Goal: Information Seeking & Learning: Learn about a topic

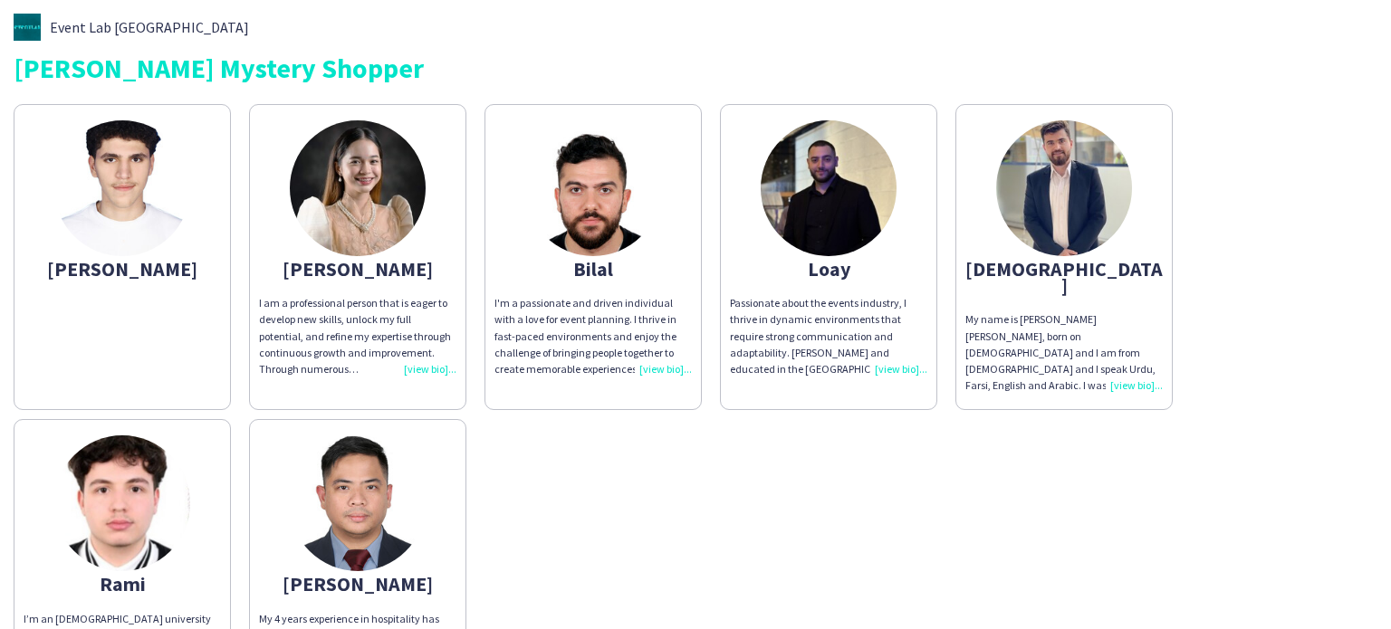
click at [631, 249] on app-share-pages-crew-card "Bilal I'm a passionate and driven individual with a love for event planning. I …" at bounding box center [592, 257] width 217 height 306
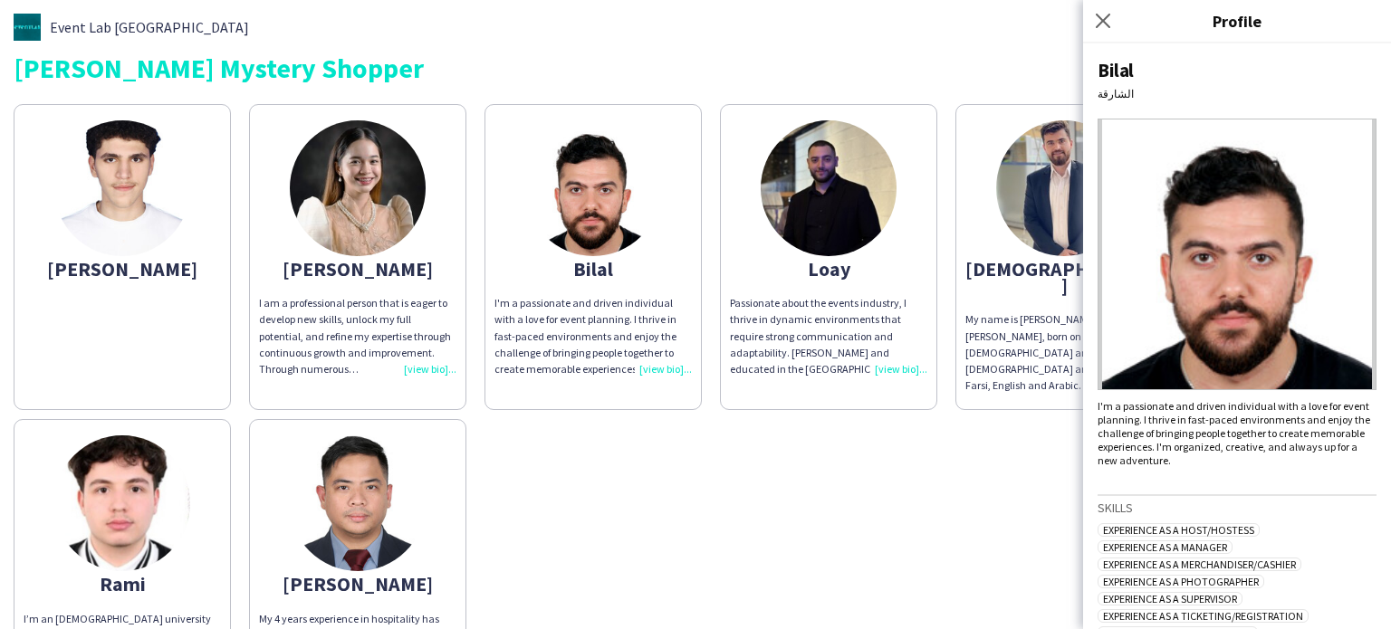
scroll to position [398, 0]
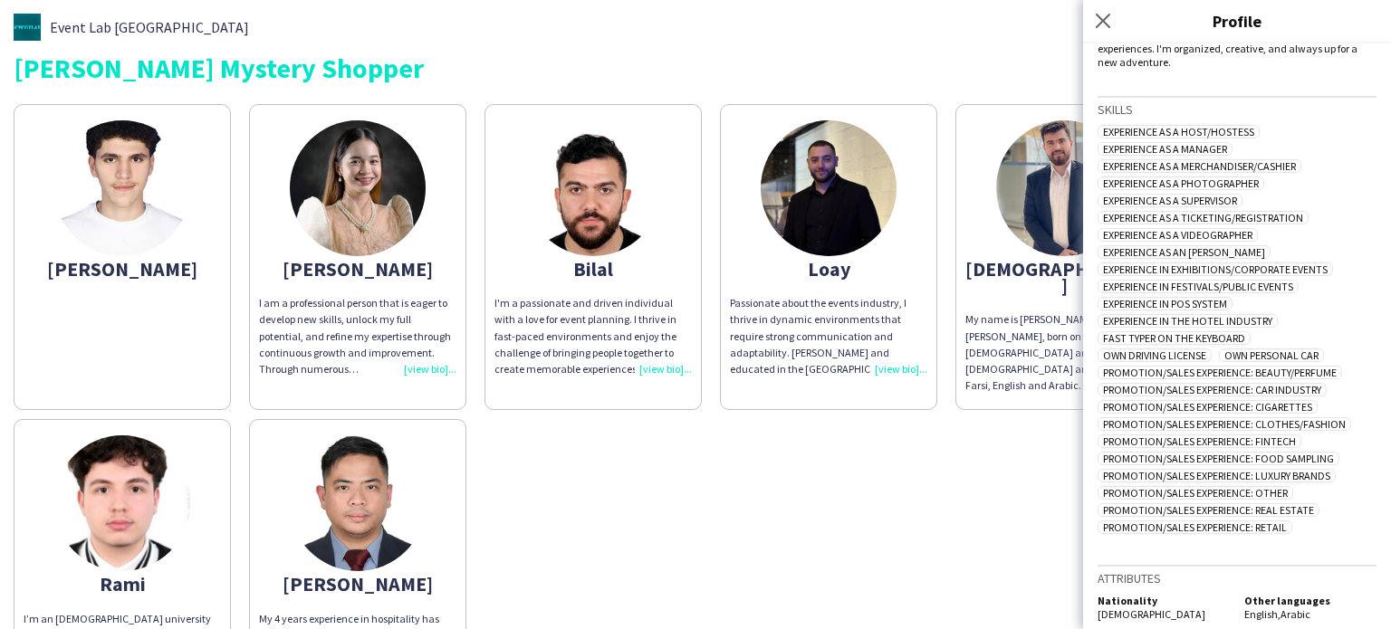
drag, startPoint x: 1245, startPoint y: 602, endPoint x: 1318, endPoint y: 594, distance: 73.8
click at [1318, 594] on div "Other languages English , Arabic" at bounding box center [1306, 607] width 139 height 27
click at [992, 528] on div "[PERSON_NAME] I am a professional person that is eager to develop new skills, u…" at bounding box center [696, 402] width 1364 height 615
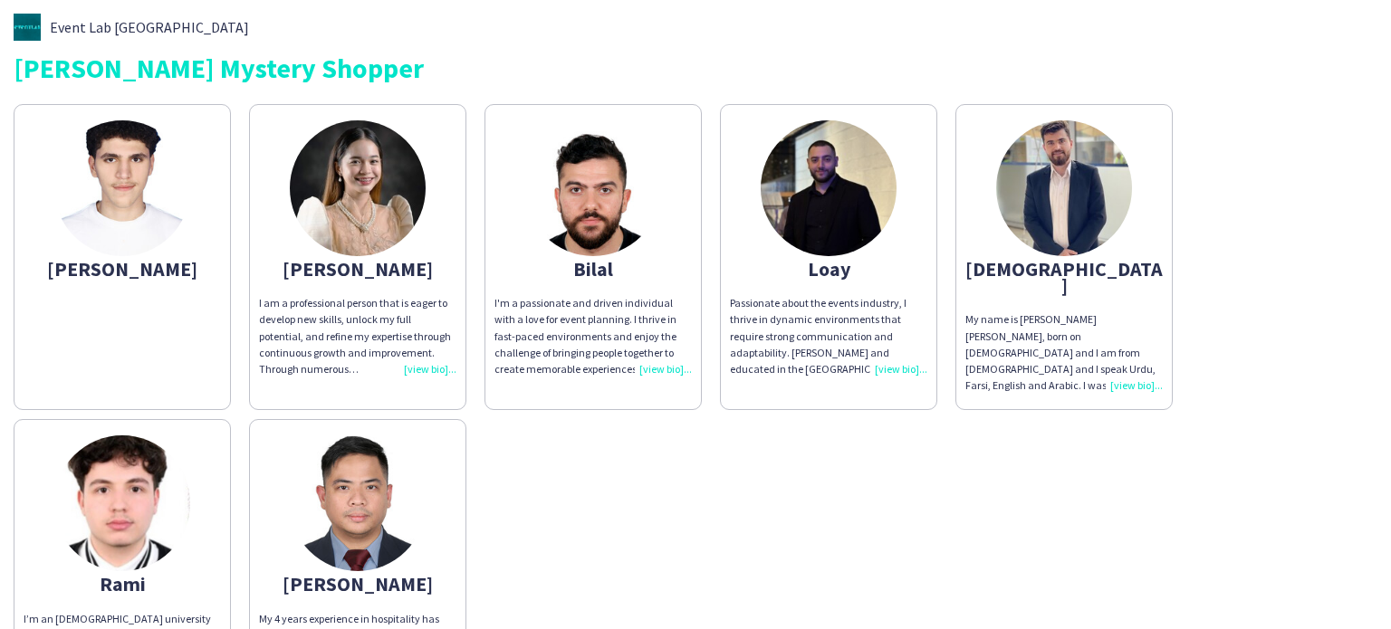
click at [1051, 292] on app-share-pages-crew-card "[PERSON_NAME] My name is [PERSON_NAME] [PERSON_NAME], born on [DEMOGRAPHIC_DATA…" at bounding box center [1063, 257] width 217 height 306
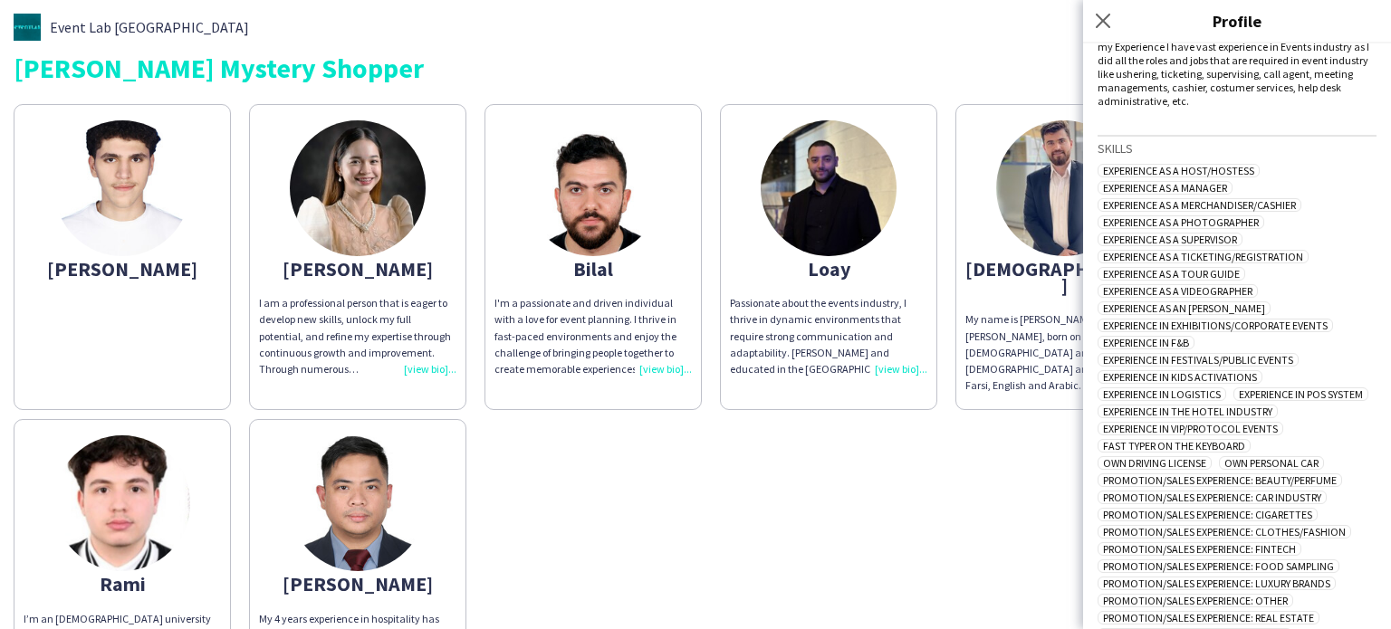
scroll to position [537, 0]
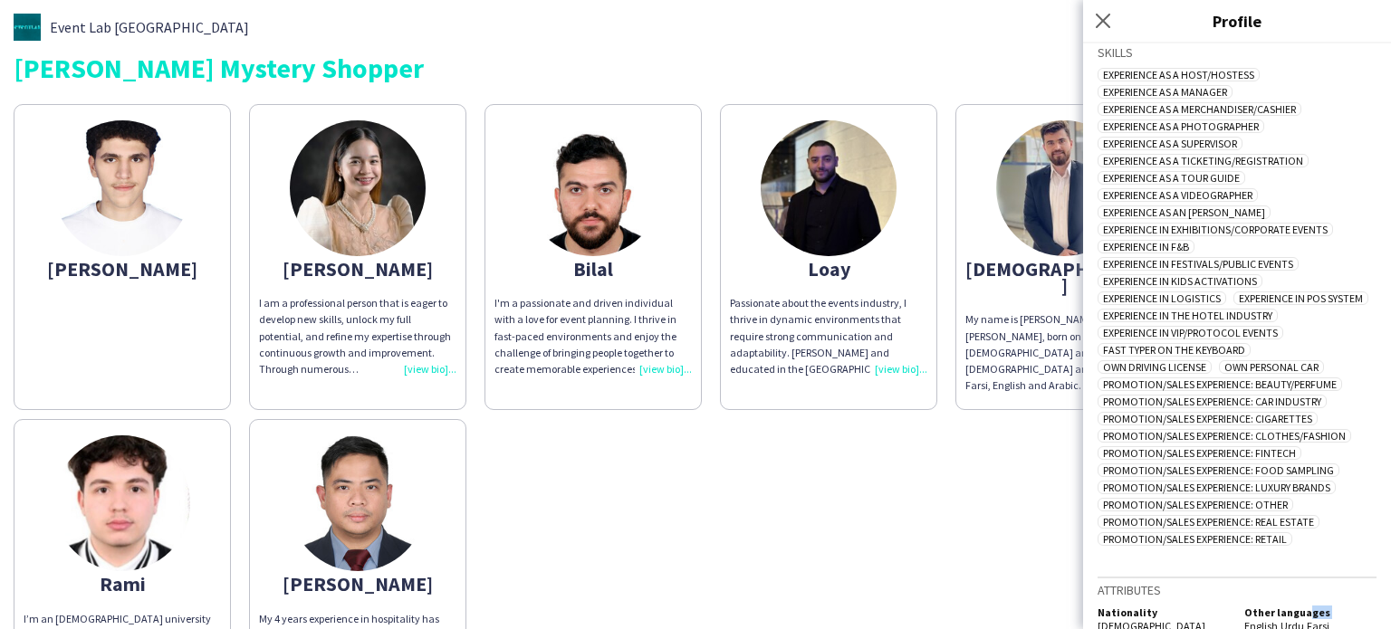
drag, startPoint x: 1232, startPoint y: 599, endPoint x: 1297, endPoint y: 593, distance: 64.5
click at [1297, 606] on div "Other languages English , Urdu , Farsi" at bounding box center [1306, 619] width 139 height 27
click at [909, 502] on div "[PERSON_NAME] I am a professional person that is eager to develop new skills, u…" at bounding box center [696, 402] width 1364 height 615
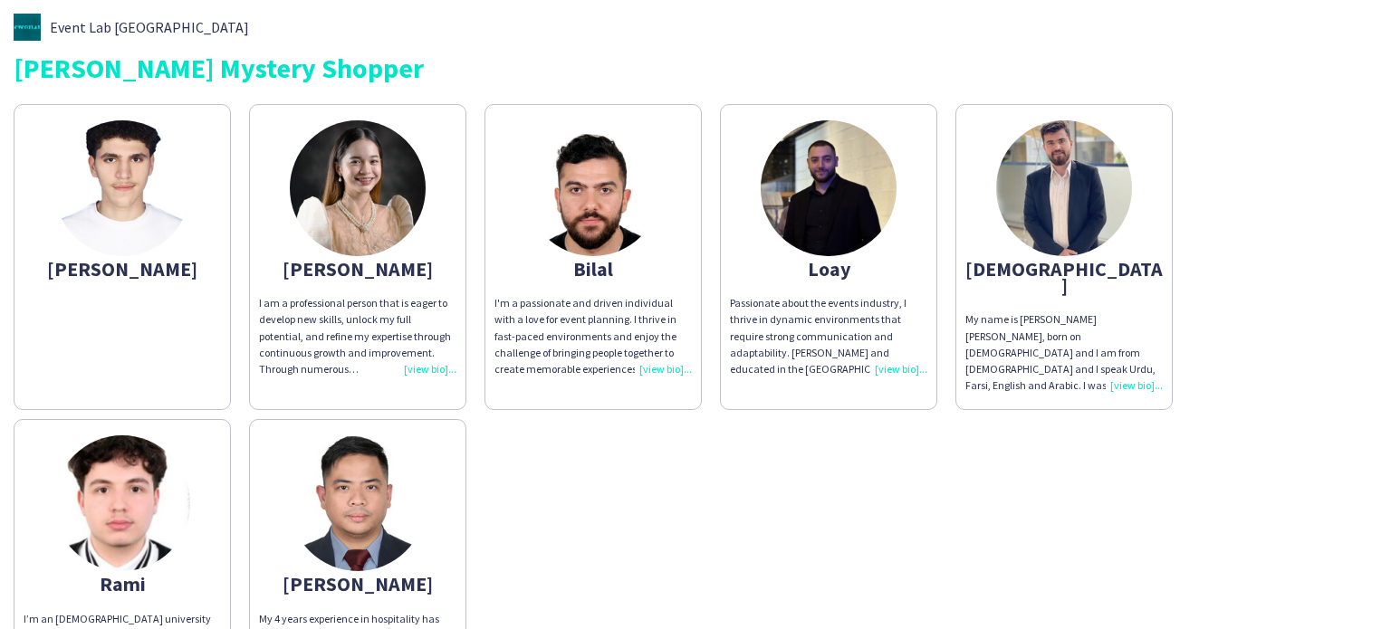
click at [836, 253] on img at bounding box center [829, 188] width 136 height 136
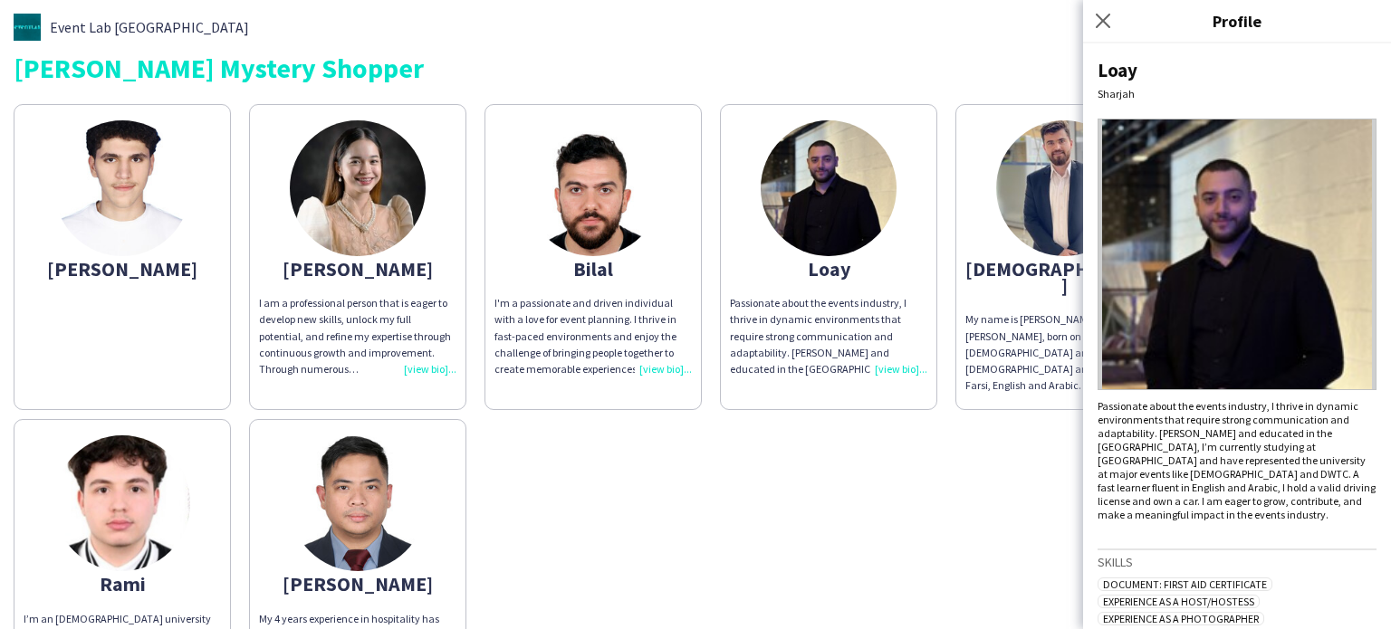
scroll to position [288, 0]
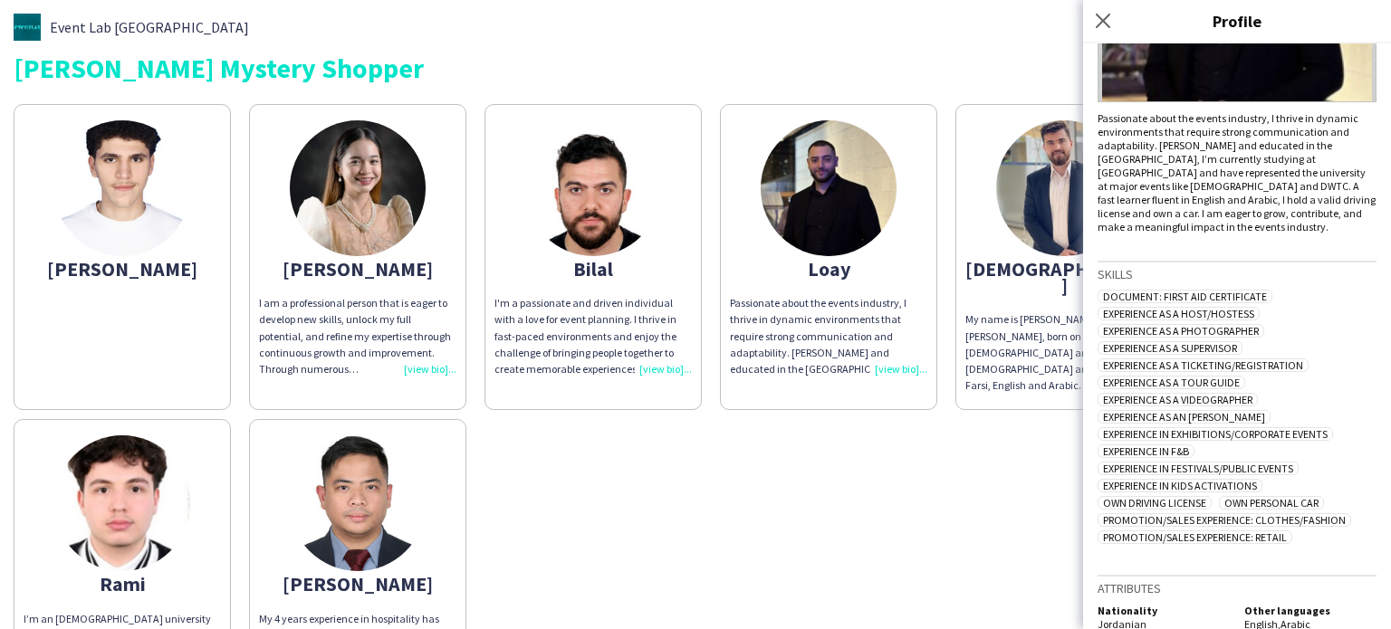
click at [692, 249] on app-share-pages-crew-card "Bilal I'm a passionate and driven individual with a love for event planning. I …" at bounding box center [592, 257] width 217 height 306
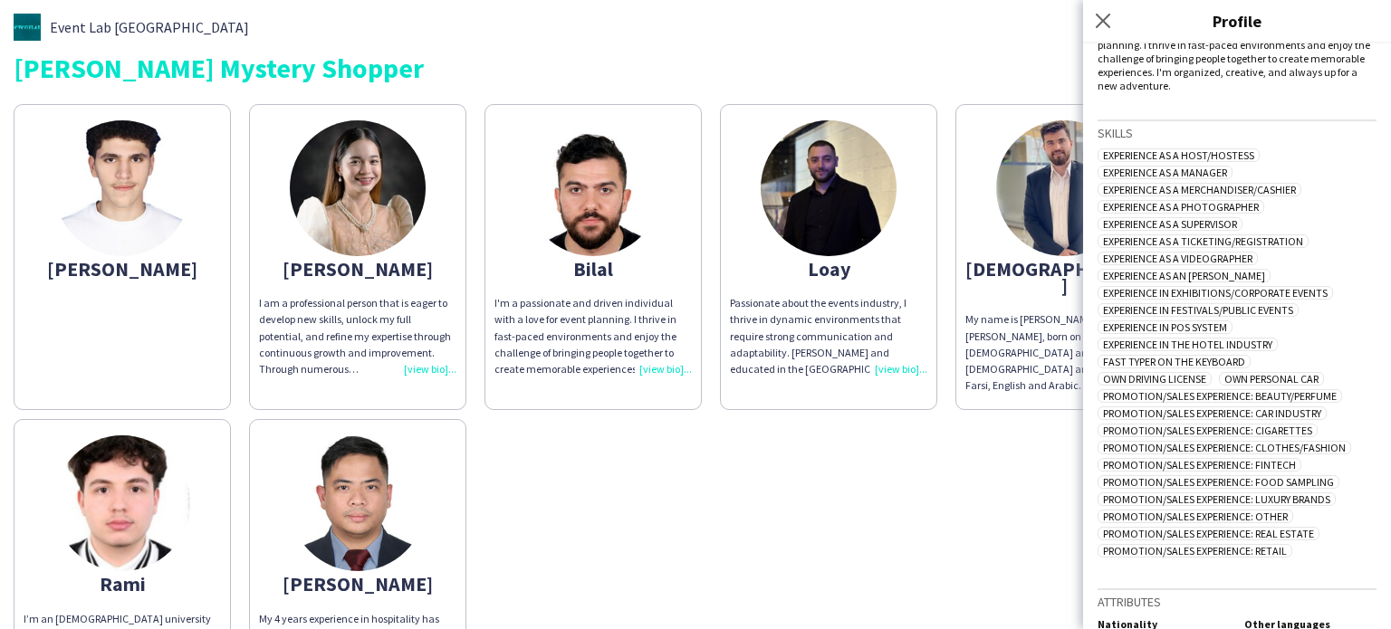
scroll to position [398, 0]
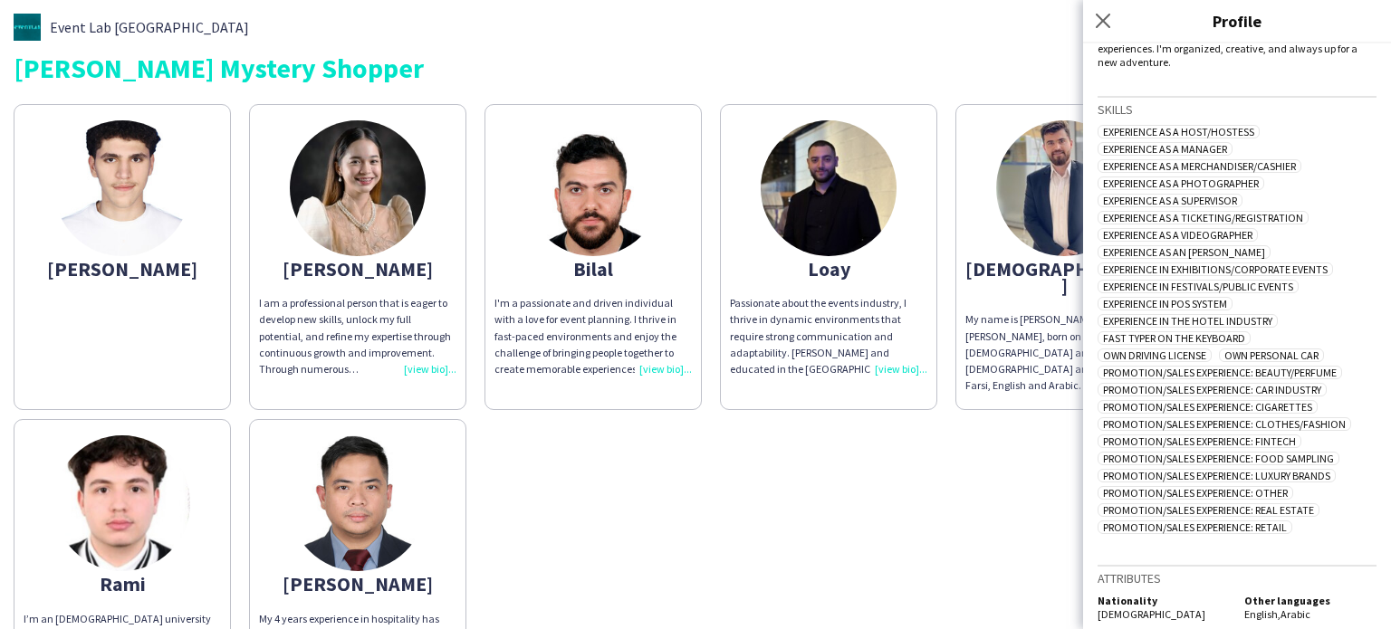
click at [121, 274] on div "[PERSON_NAME]" at bounding box center [122, 269] width 197 height 16
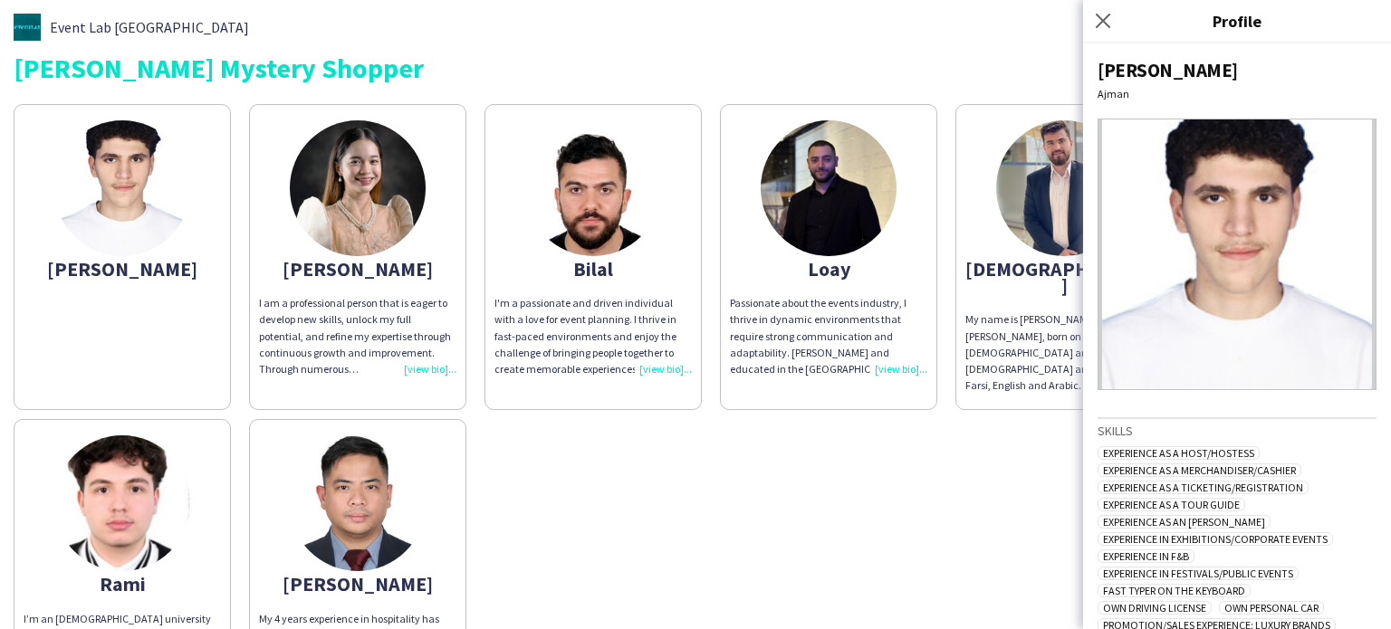
scroll to position [120, 0]
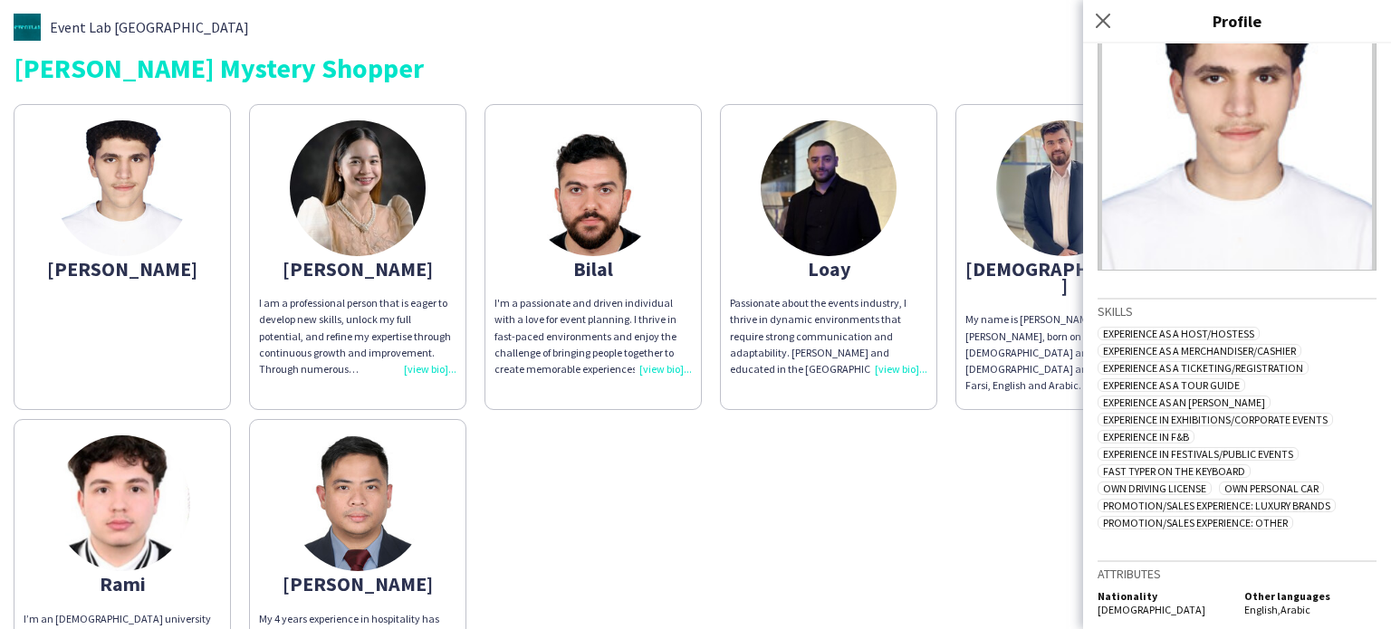
click at [975, 283] on app-share-pages-crew-card "[PERSON_NAME] My name is [PERSON_NAME] [PERSON_NAME], born on [DEMOGRAPHIC_DATA…" at bounding box center [1063, 257] width 217 height 306
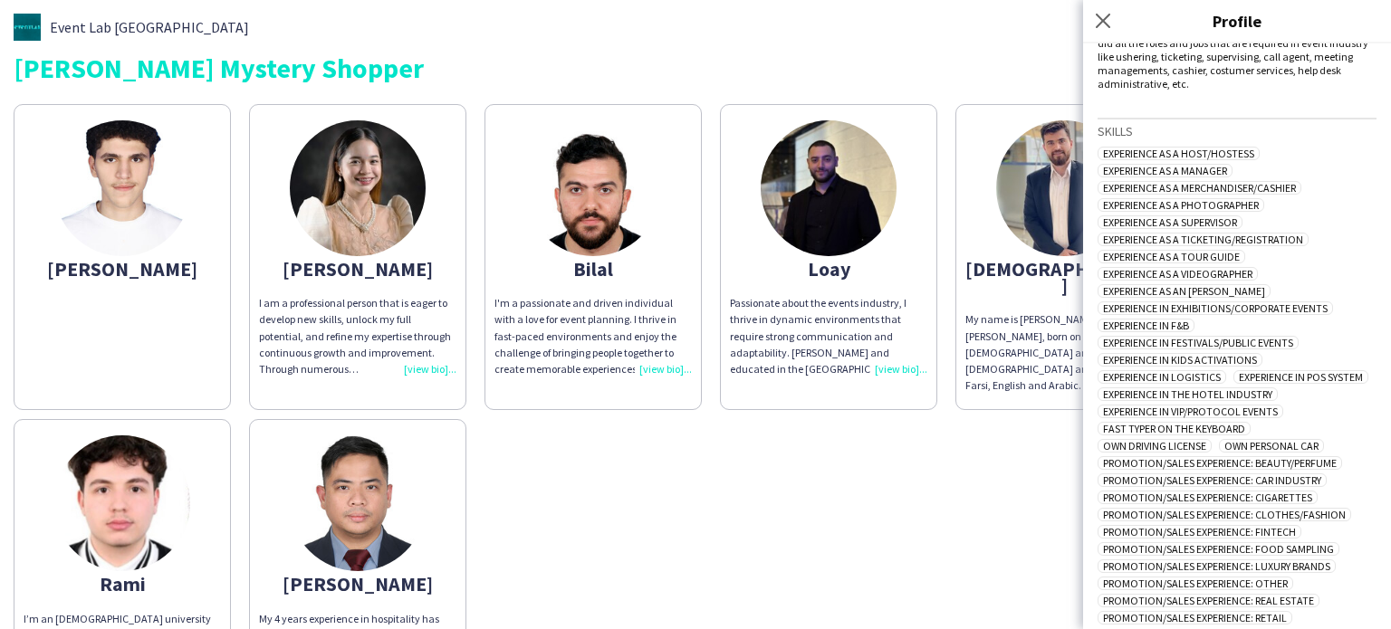
scroll to position [537, 0]
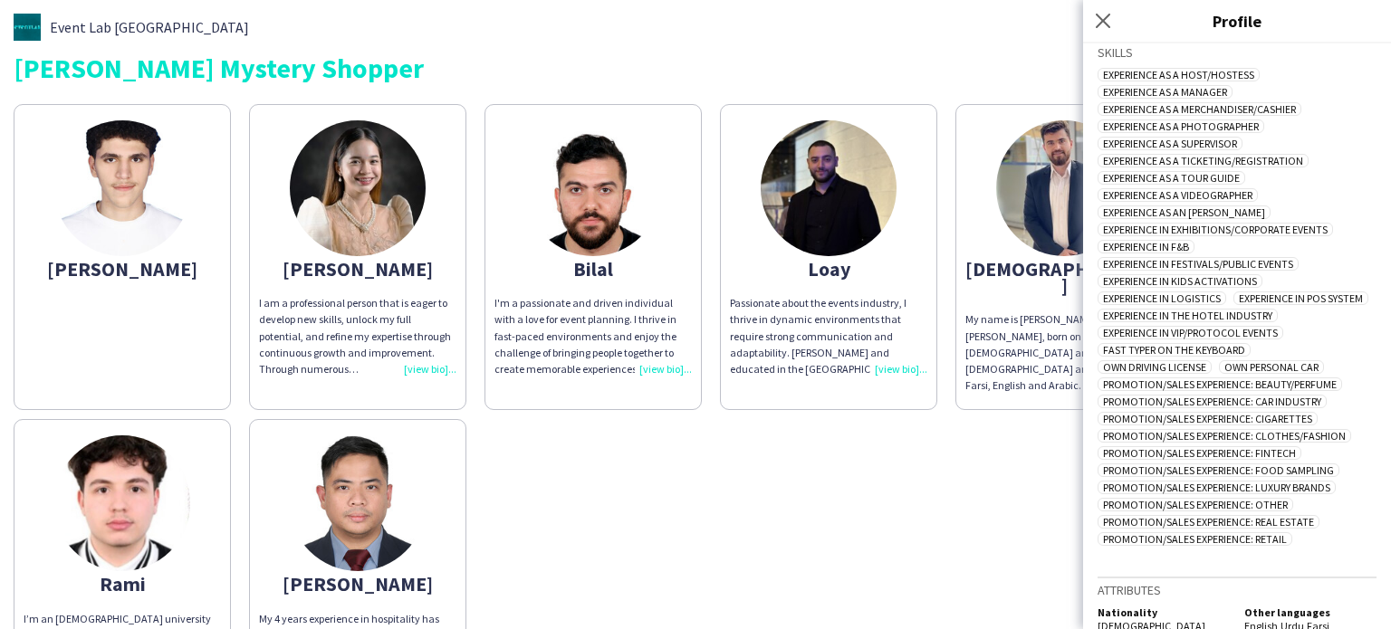
click at [0, 455] on div "Event Lab UAE [PERSON_NAME] Mystery Shopper [PERSON_NAME] I am a professional p…" at bounding box center [695, 362] width 1391 height 724
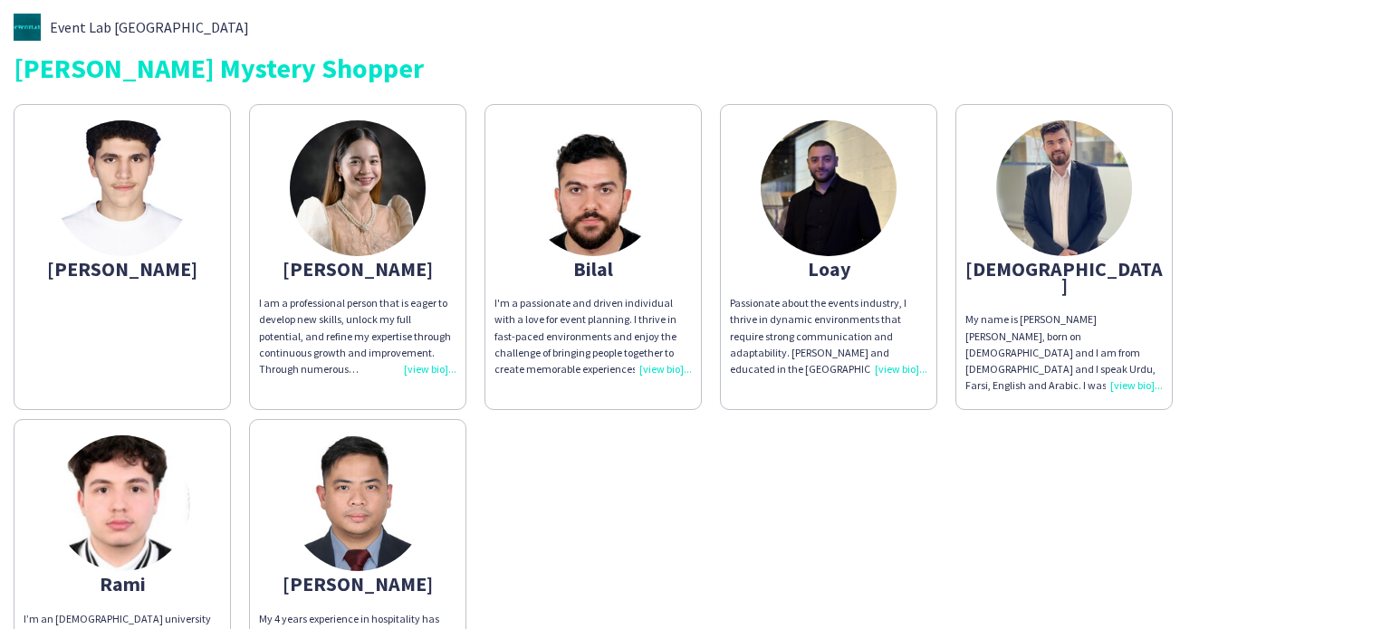
click at [819, 288] on app-share-pages-crew-card "Loay Passionate about the events industry, I thrive in dynamic environments tha…" at bounding box center [828, 257] width 217 height 306
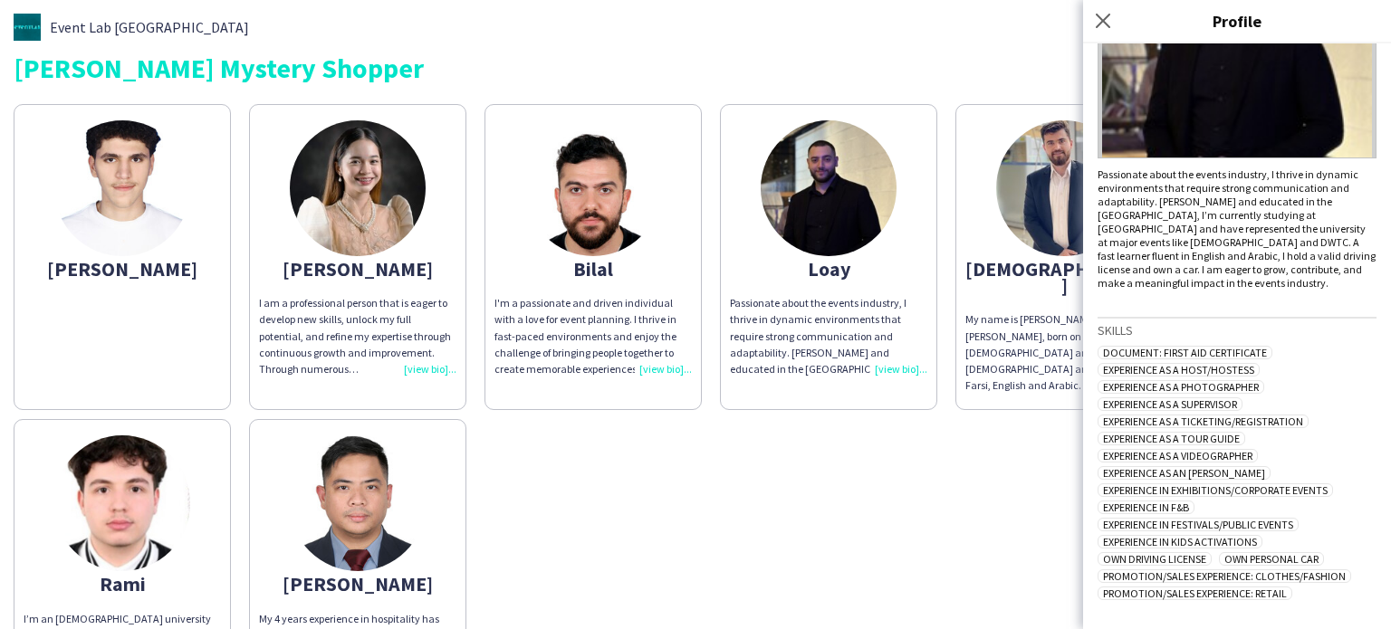
scroll to position [288, 0]
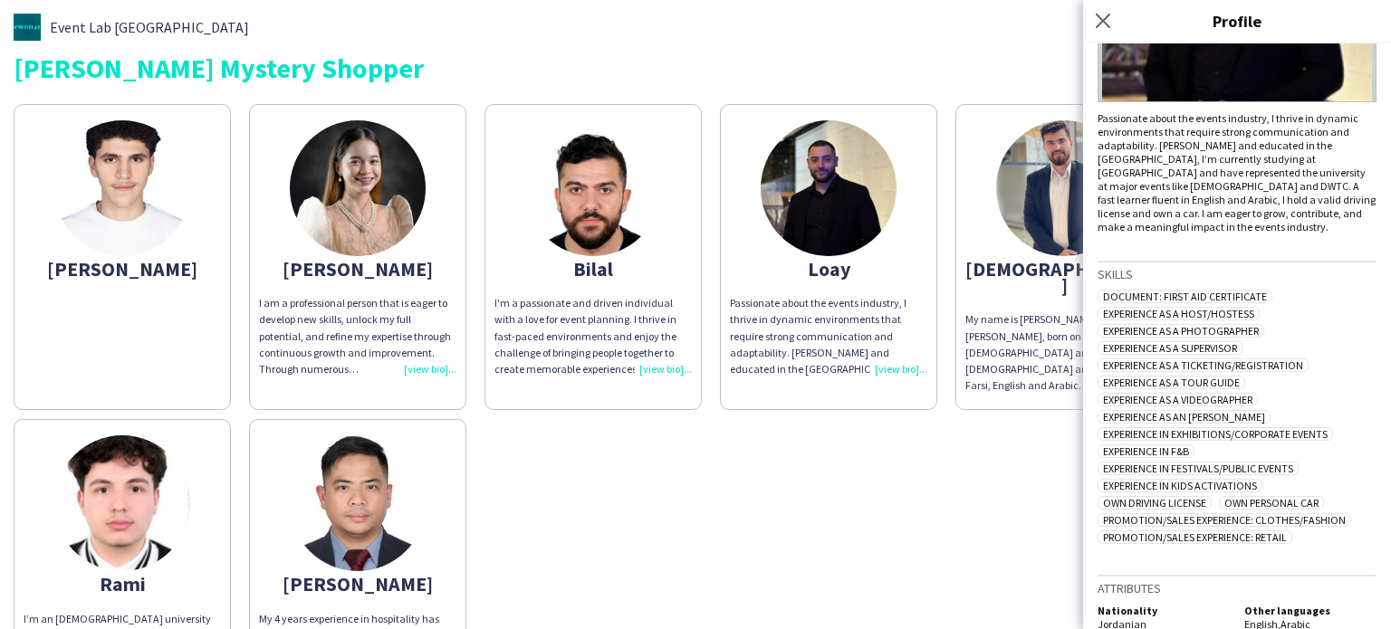
click at [634, 290] on app-share-pages-crew-card "Bilal I'm a passionate and driven individual with a love for event planning. I …" at bounding box center [592, 257] width 217 height 306
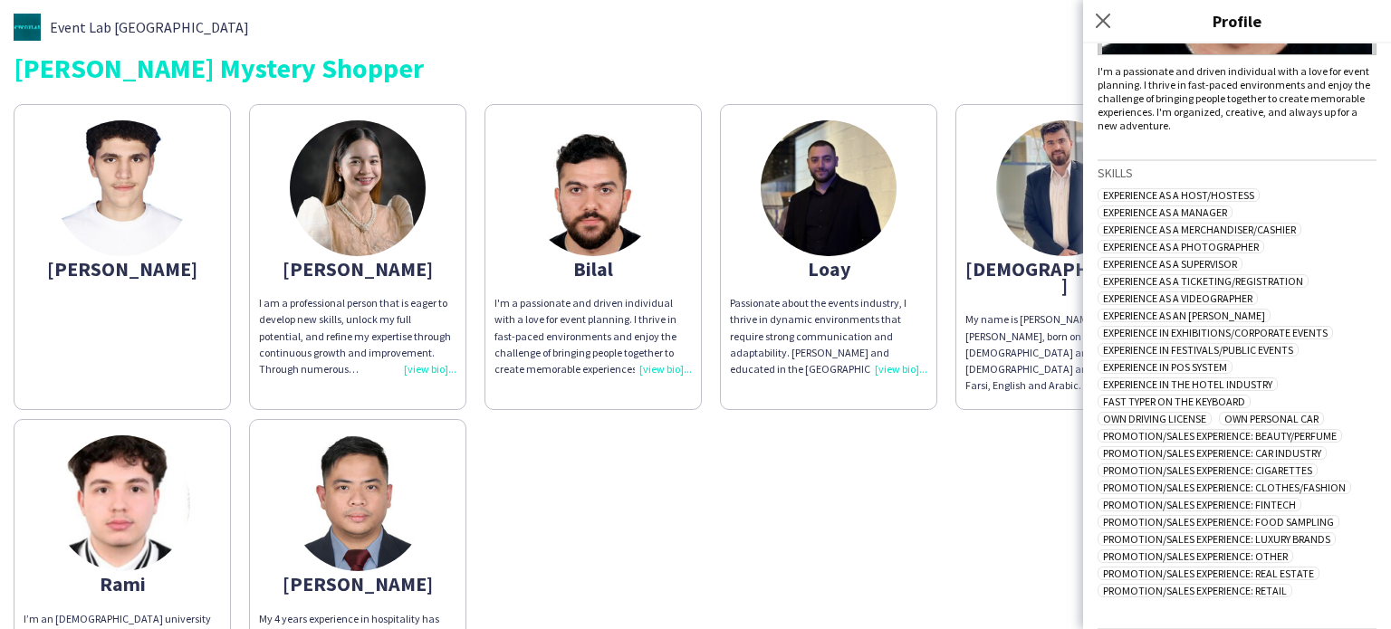
scroll to position [398, 0]
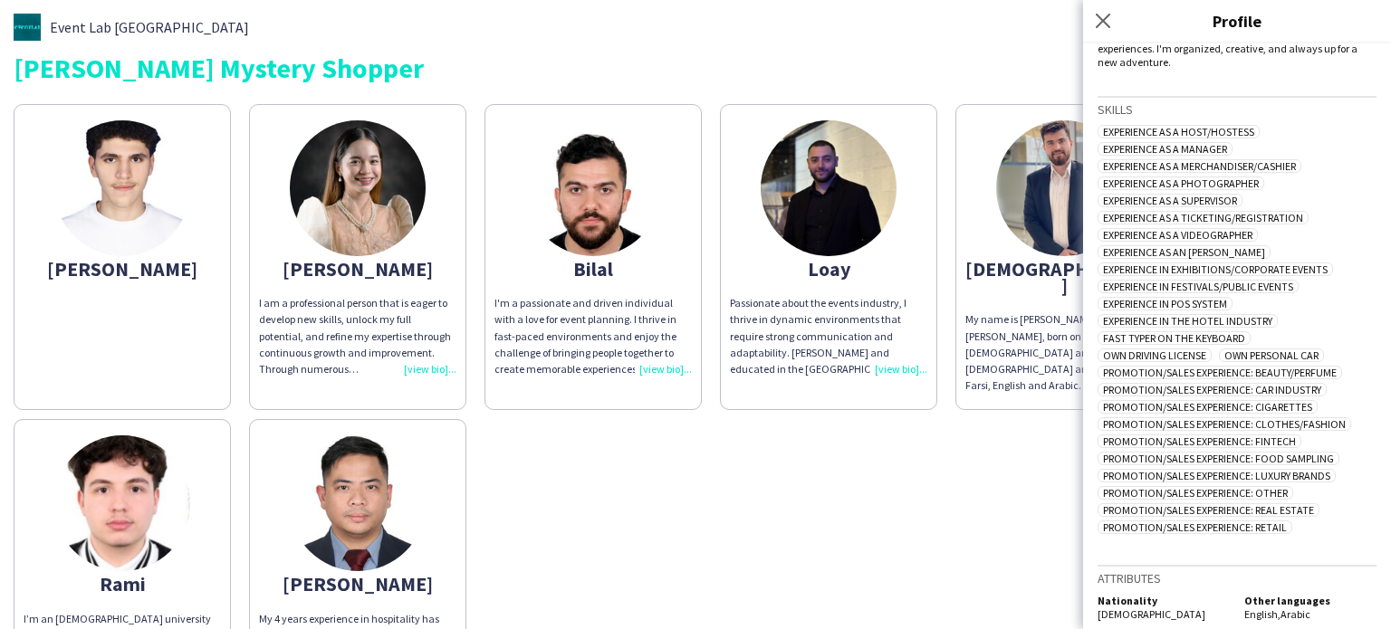
drag, startPoint x: 1261, startPoint y: 460, endPoint x: 1335, endPoint y: 463, distance: 73.4
click at [1335, 469] on span "Promotion/Sales Experience: Luxury Brands" at bounding box center [1216, 476] width 238 height 14
click at [1294, 503] on span "Promotion/Sales Experience: Real Estate" at bounding box center [1208, 510] width 222 height 14
drag, startPoint x: 1257, startPoint y: 381, endPoint x: 1331, endPoint y: 374, distance: 74.6
click at [1331, 374] on div "Experience as a Host/Hostess Experience as a Manager Experience as a Merchandis…" at bounding box center [1236, 331] width 279 height 413
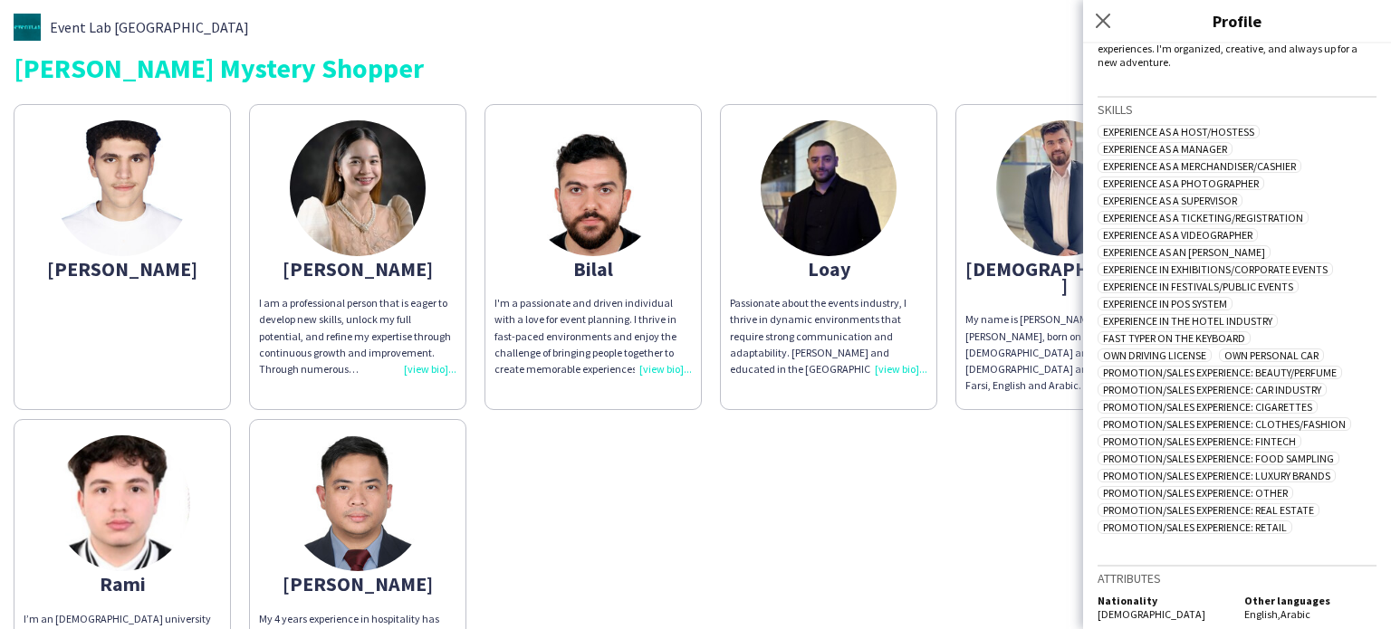
click at [1327, 383] on span "Promotion/Sales Experience: Car Industry" at bounding box center [1211, 390] width 229 height 14
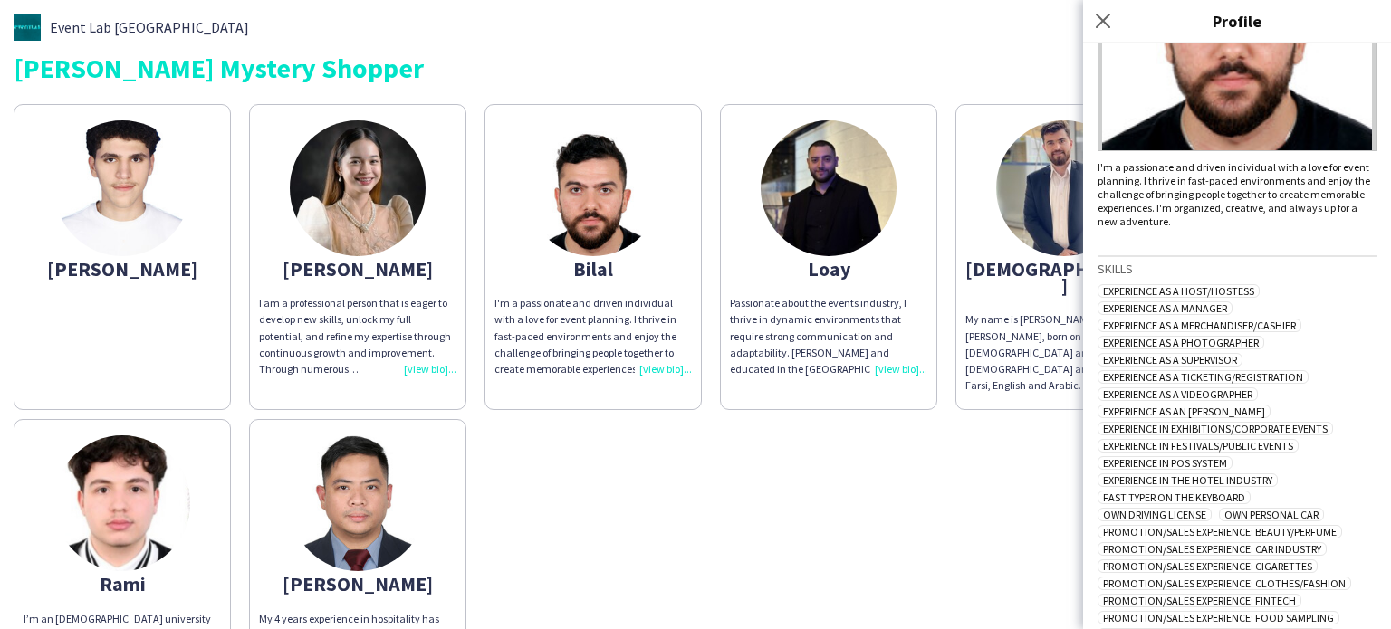
scroll to position [0, 0]
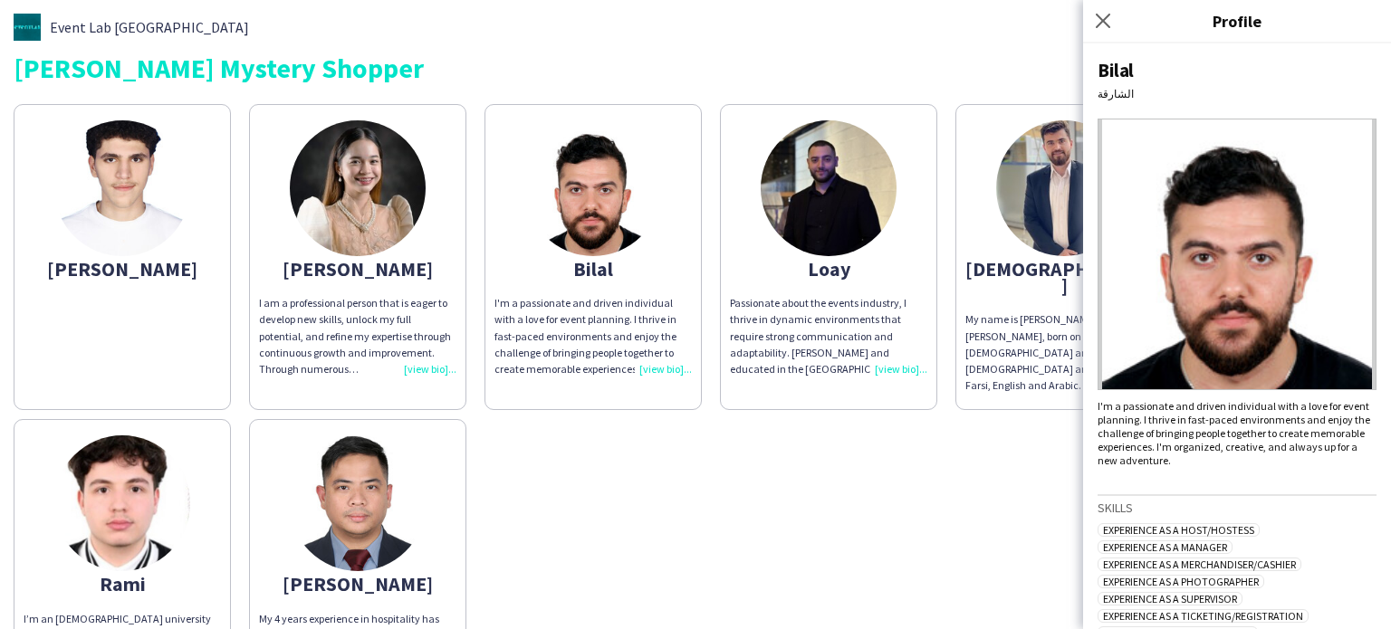
click at [1061, 195] on img at bounding box center [1064, 188] width 136 height 136
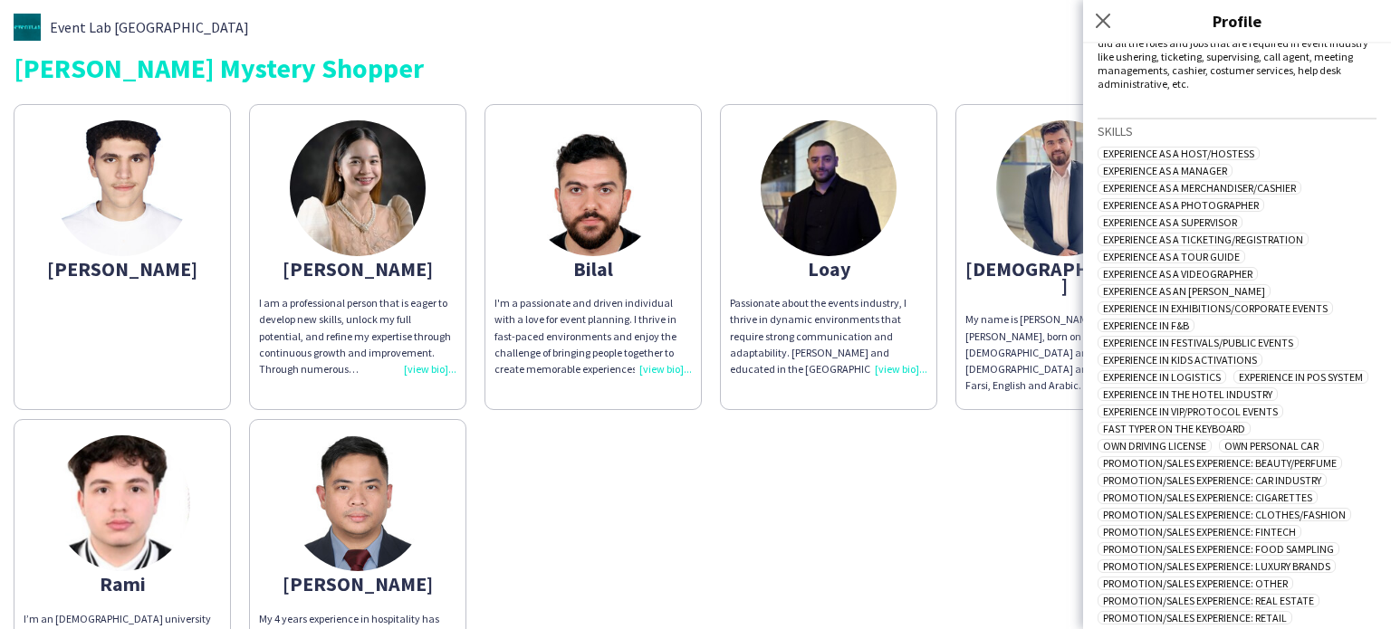
scroll to position [456, 0]
drag, startPoint x: 1259, startPoint y: 448, endPoint x: 1335, endPoint y: 565, distance: 139.4
click at [1335, 565] on div "Experience as a Host/Hostess Experience as a Manager Experience as a Merchandis…" at bounding box center [1236, 390] width 279 height 482
click at [861, 480] on div "[PERSON_NAME] I am a professional person that is eager to develop new skills, u…" at bounding box center [696, 402] width 1364 height 615
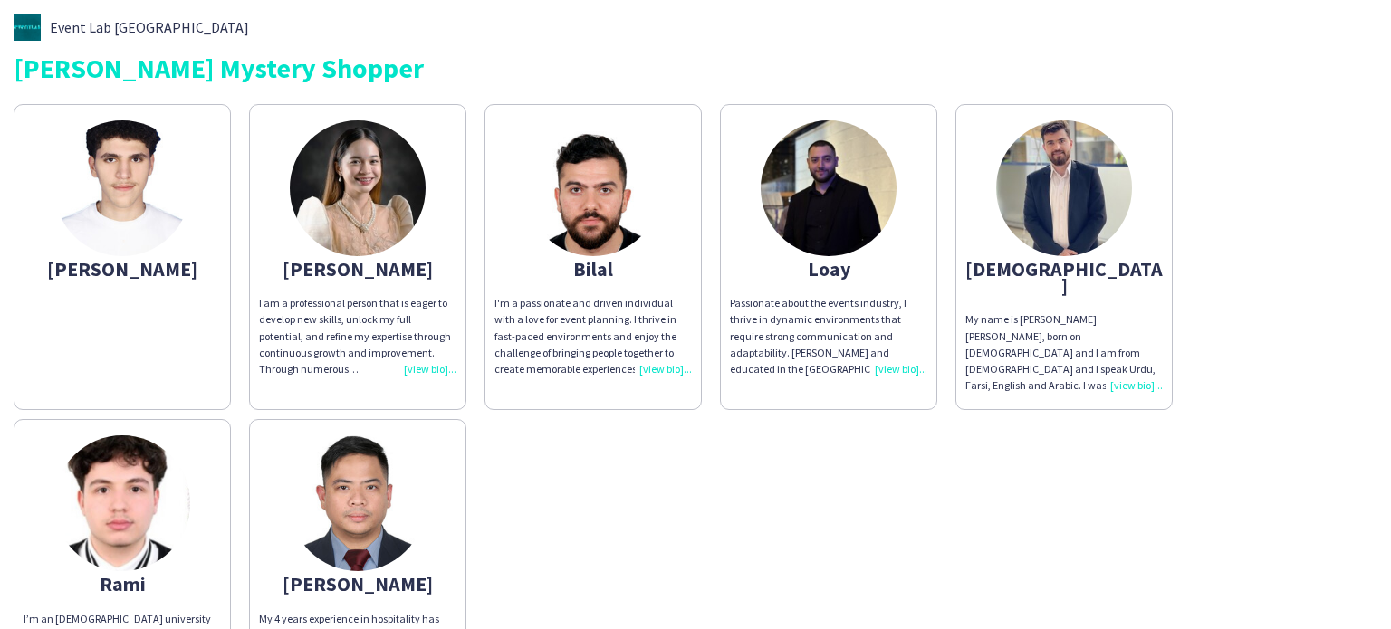
click at [0, 138] on div "Event Lab UAE [PERSON_NAME] Mystery Shopper [PERSON_NAME] I am a professional p…" at bounding box center [695, 362] width 1391 height 724
click at [397, 268] on div "[PERSON_NAME]" at bounding box center [357, 269] width 197 height 16
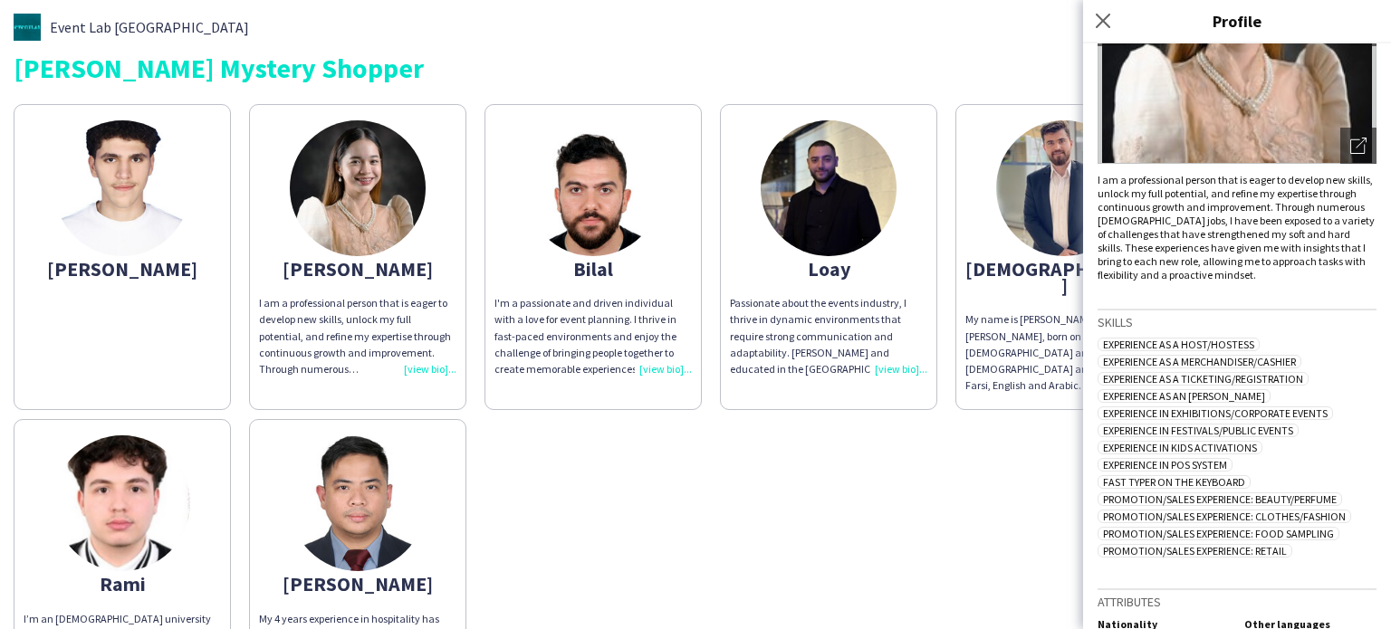
scroll to position [254, 0]
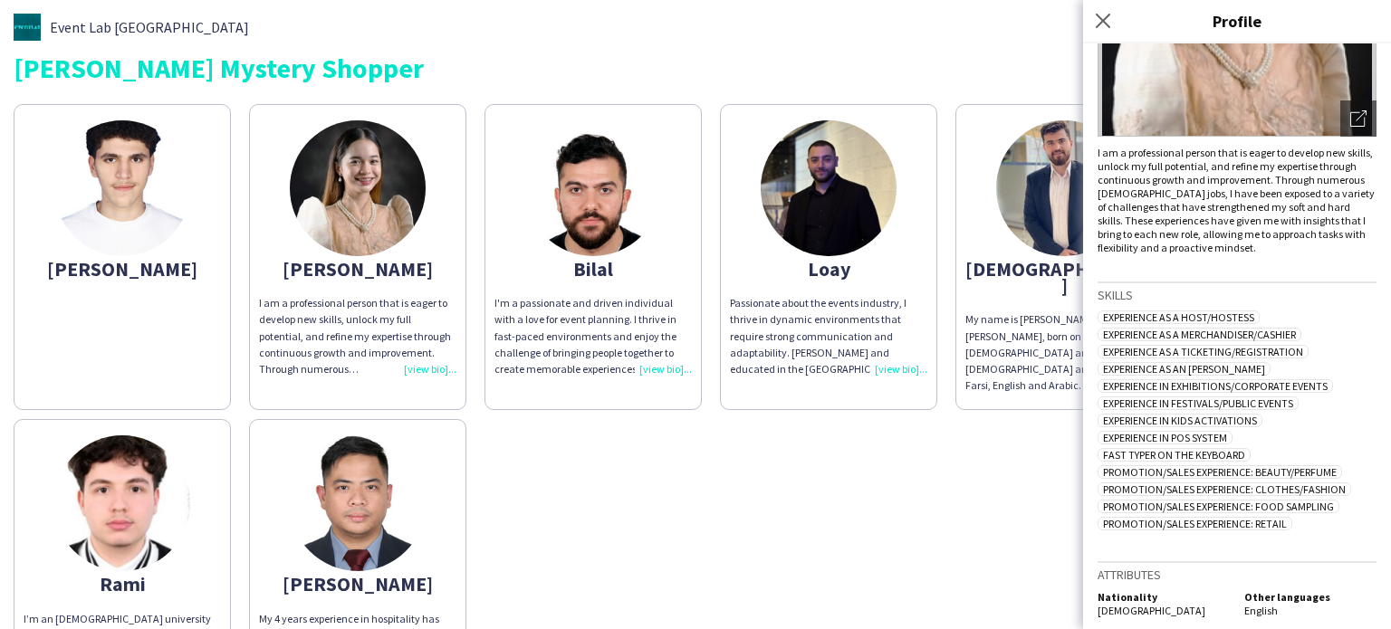
drag, startPoint x: 1281, startPoint y: 256, endPoint x: 1124, endPoint y: 126, distance: 204.5
click at [1124, 126] on div "[PERSON_NAME] chevron-left chevron-right Open photos pop-in I am a professional…" at bounding box center [1237, 336] width 308 height 586
click at [1124, 126] on img at bounding box center [1236, 1] width 279 height 272
click at [1159, 231] on div "I am a professional person that is eager to develop new skills, unlock my full …" at bounding box center [1236, 200] width 279 height 109
drag, startPoint x: 1304, startPoint y: 568, endPoint x: 1194, endPoint y: 315, distance: 275.4
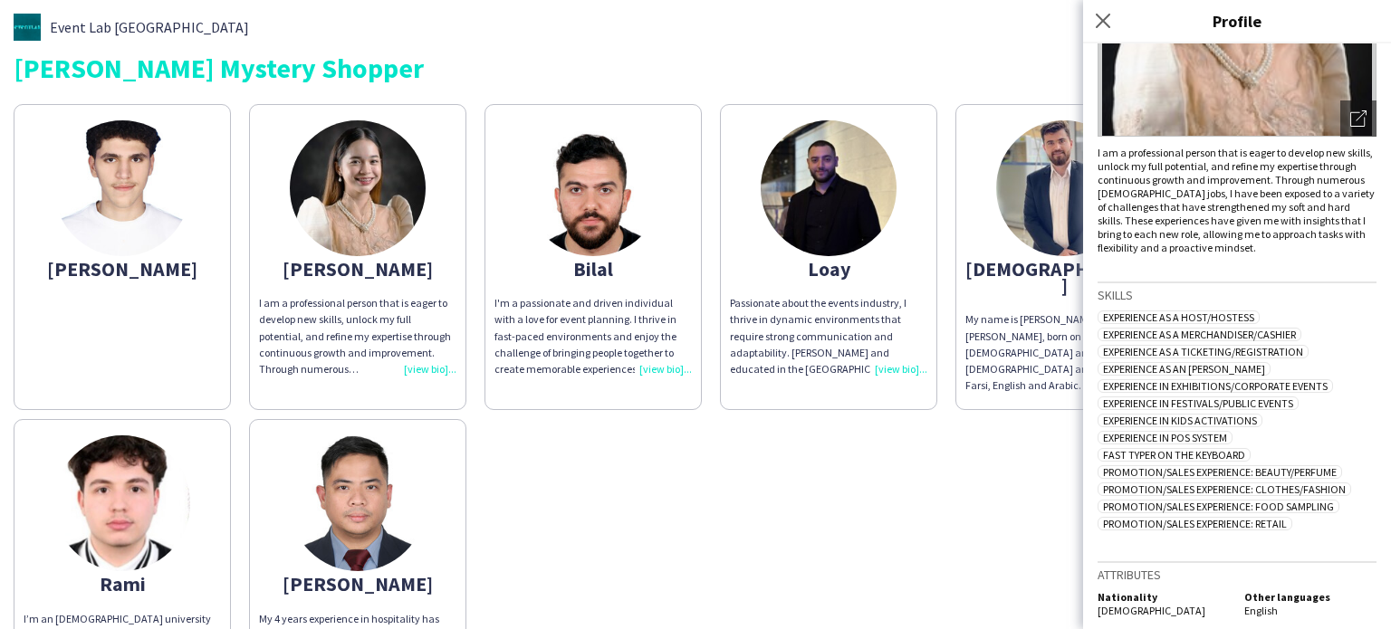
click at [1194, 315] on div "[PERSON_NAME] chevron-left chevron-right Open photos pop-in I am a professional…" at bounding box center [1237, 336] width 308 height 586
click at [1194, 315] on span "Experience as a Host/Hostess" at bounding box center [1178, 318] width 162 height 14
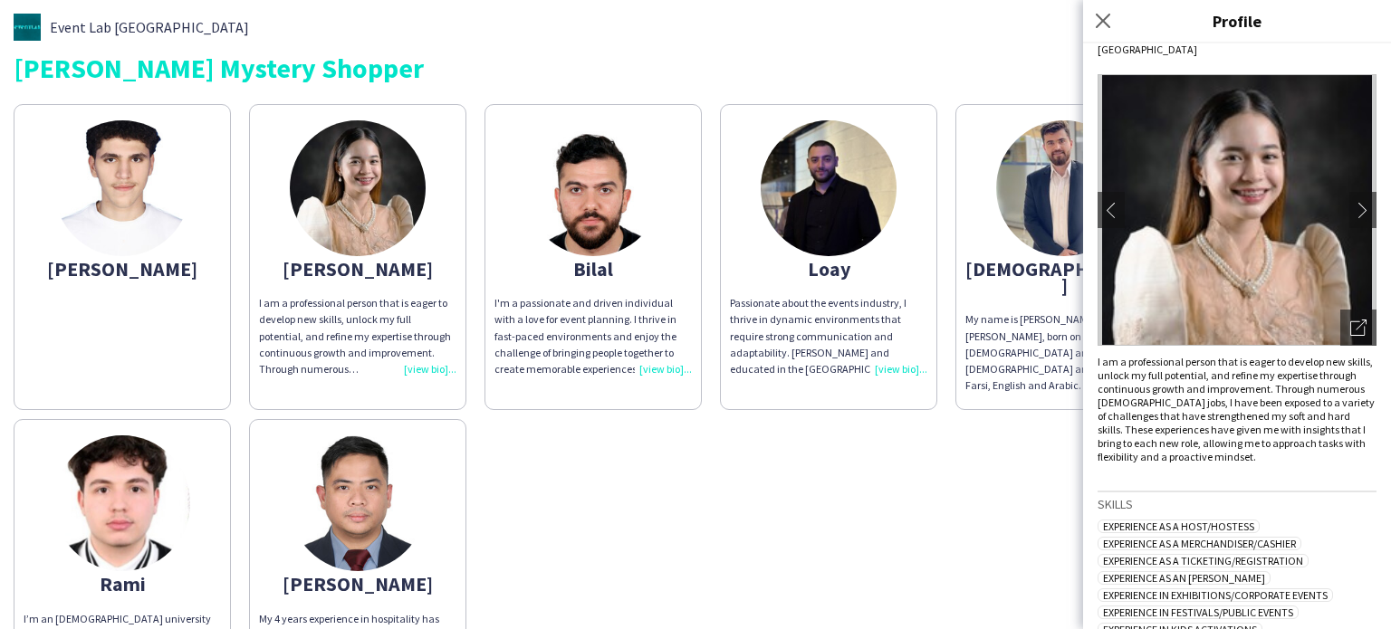
scroll to position [43, 0]
click at [1345, 224] on button "chevron-right" at bounding box center [1363, 211] width 36 height 36
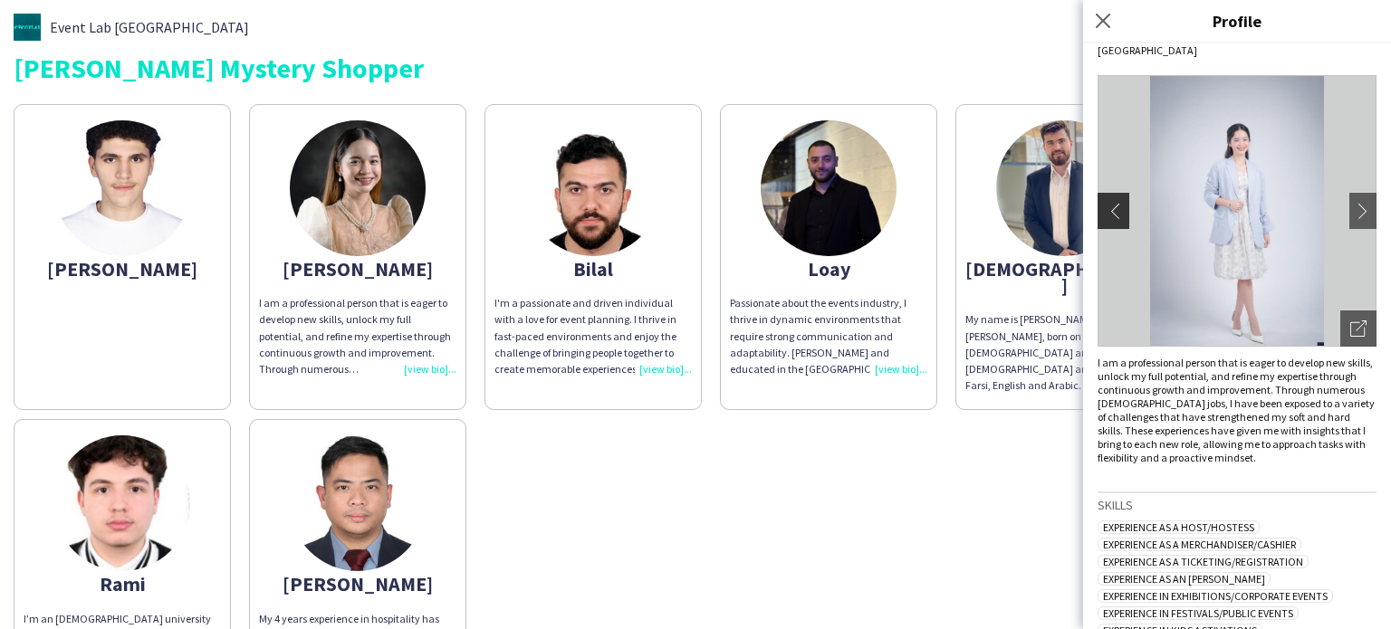
click at [1112, 209] on app-icon "chevron-left" at bounding box center [1110, 211] width 25 height 16
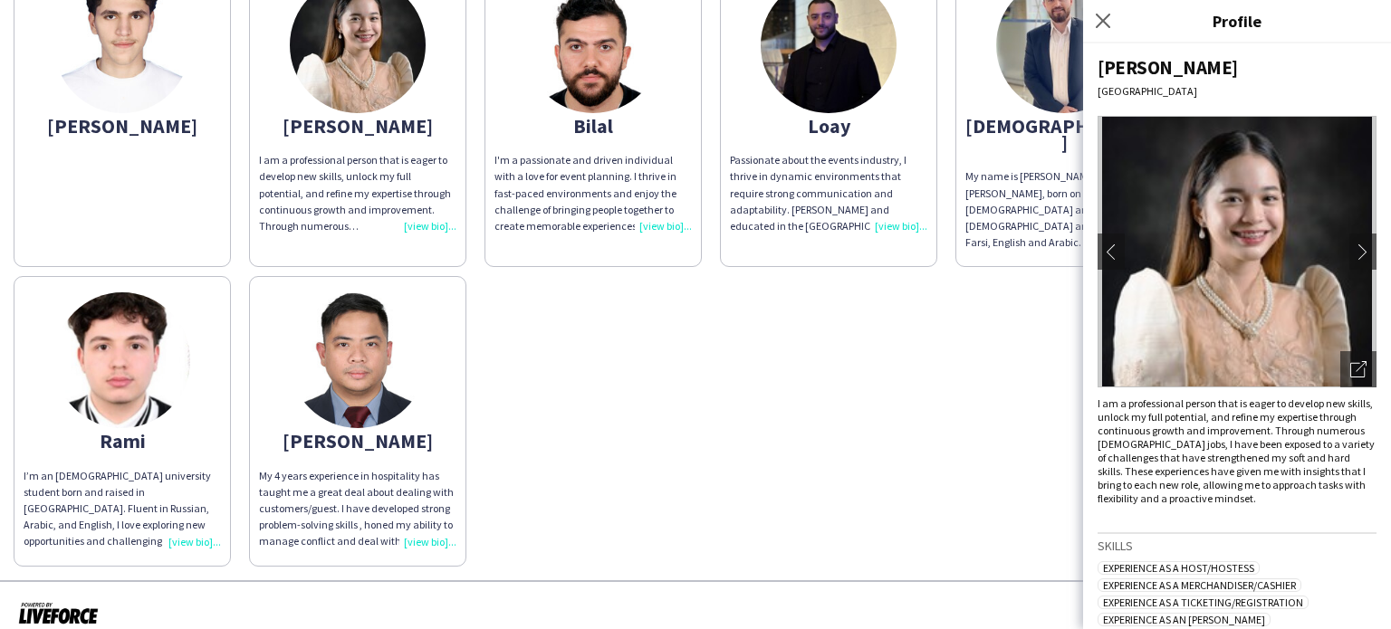
scroll to position [0, 0]
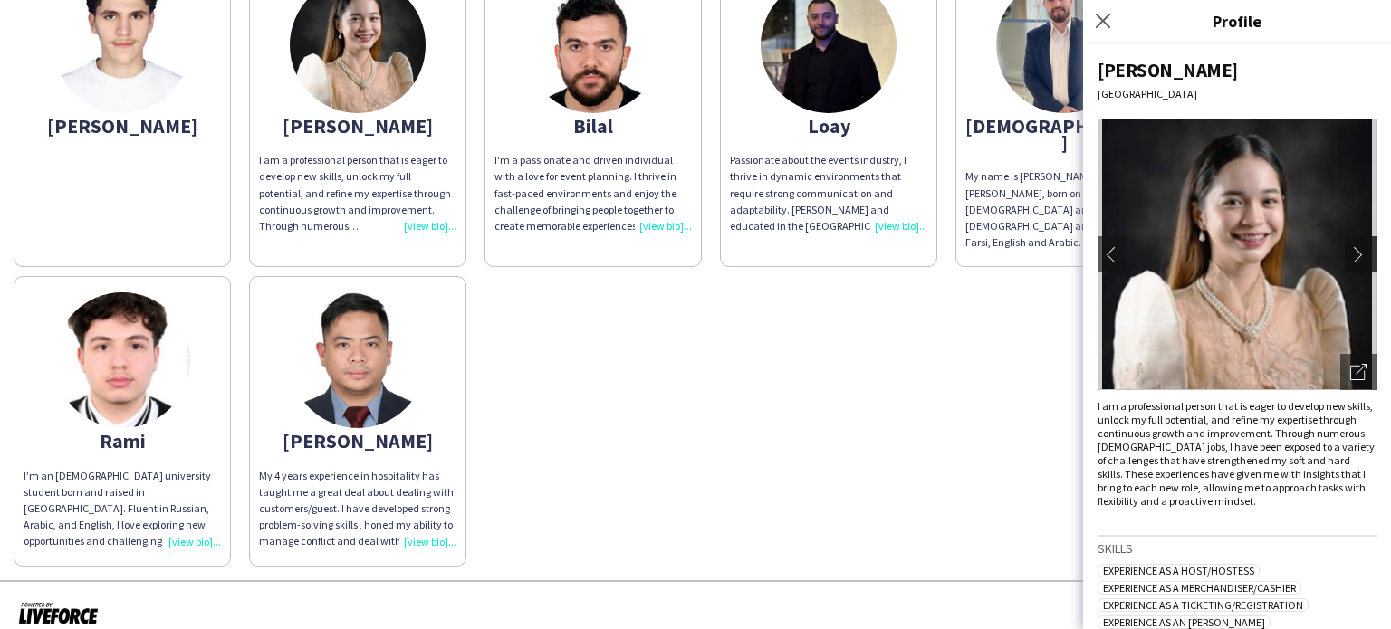
click at [1350, 250] on app-icon "chevron-right" at bounding box center [1362, 254] width 25 height 16
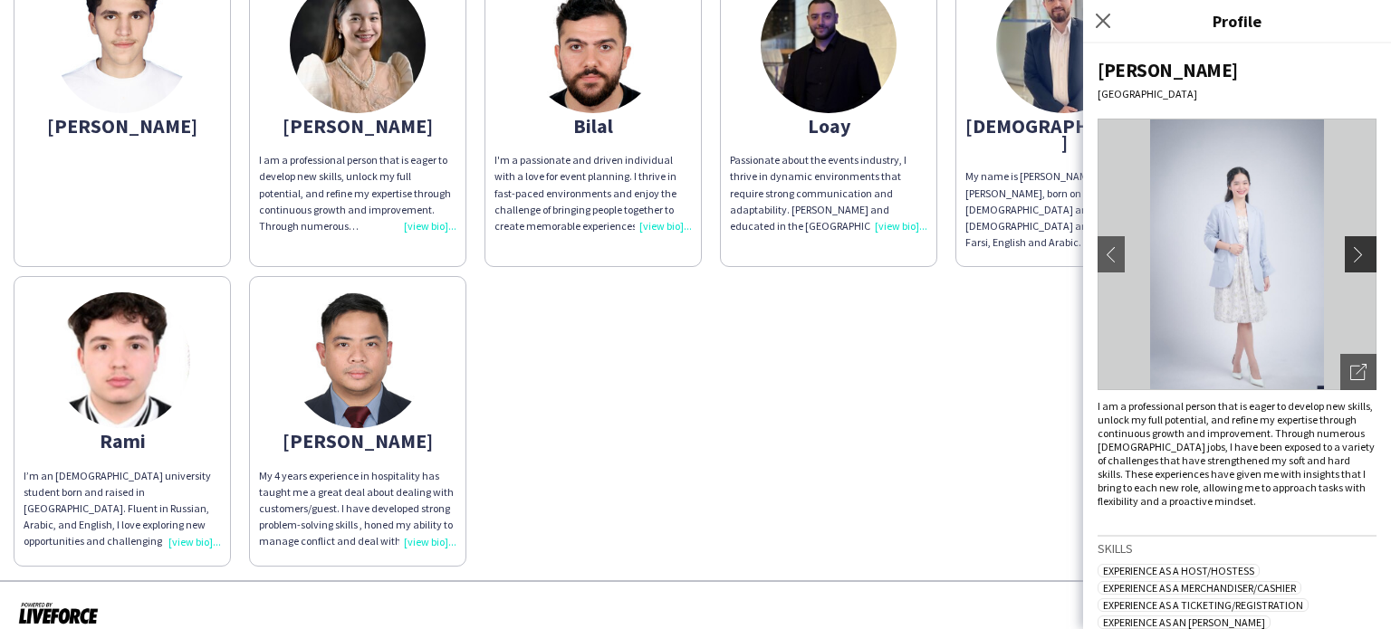
click at [1350, 250] on app-icon "chevron-right" at bounding box center [1362, 254] width 25 height 16
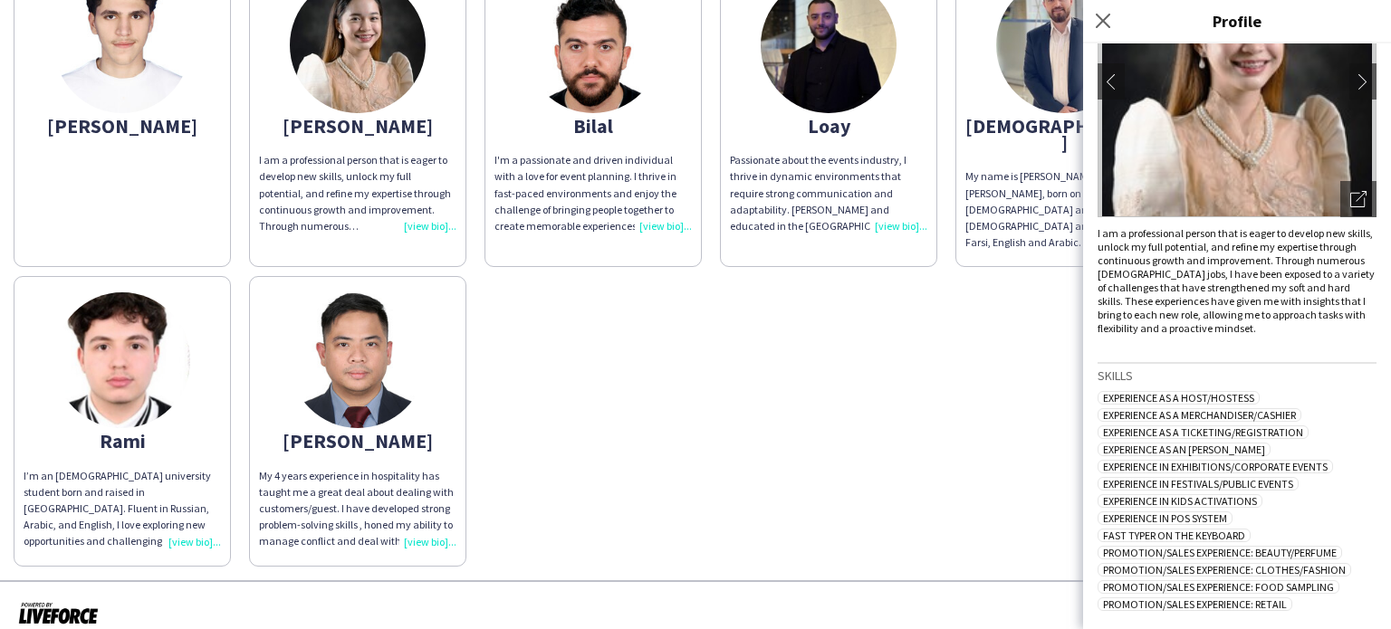
scroll to position [254, 0]
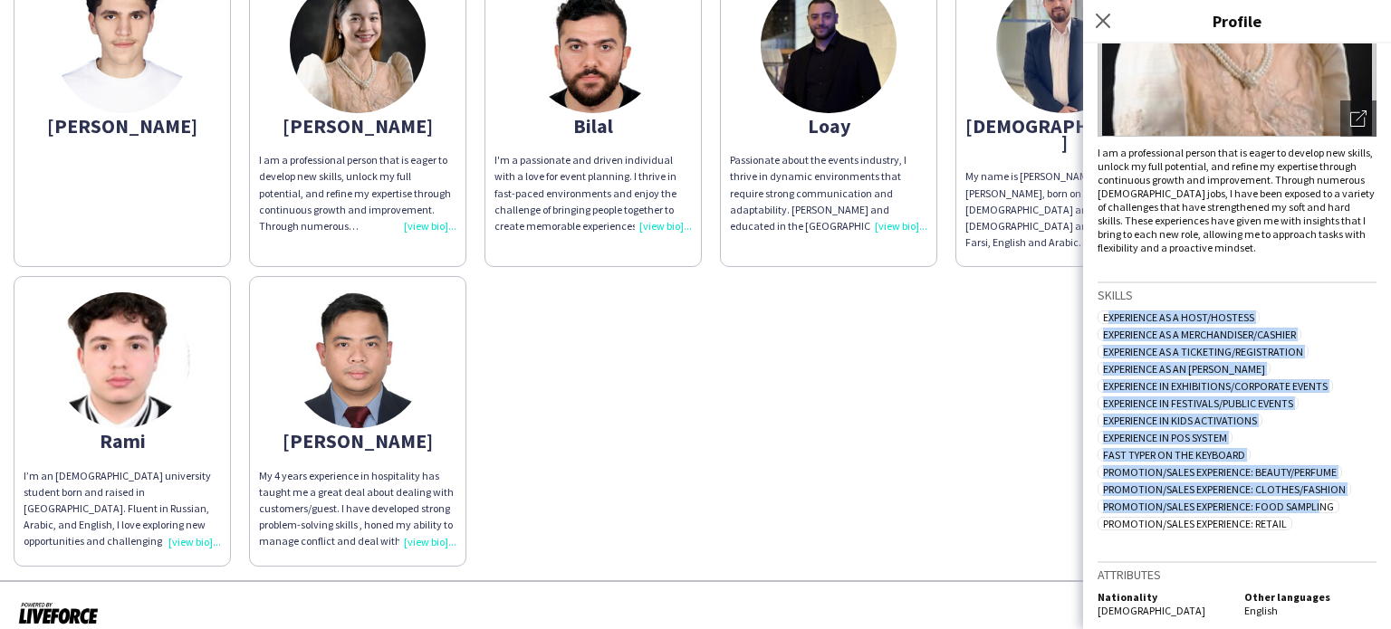
drag, startPoint x: 1098, startPoint y: 320, endPoint x: 1317, endPoint y: 506, distance: 287.1
click at [1317, 506] on div "Experience as a Host/Hostess Experience as a Merchandiser/Cashier Experience as…" at bounding box center [1236, 423] width 279 height 224
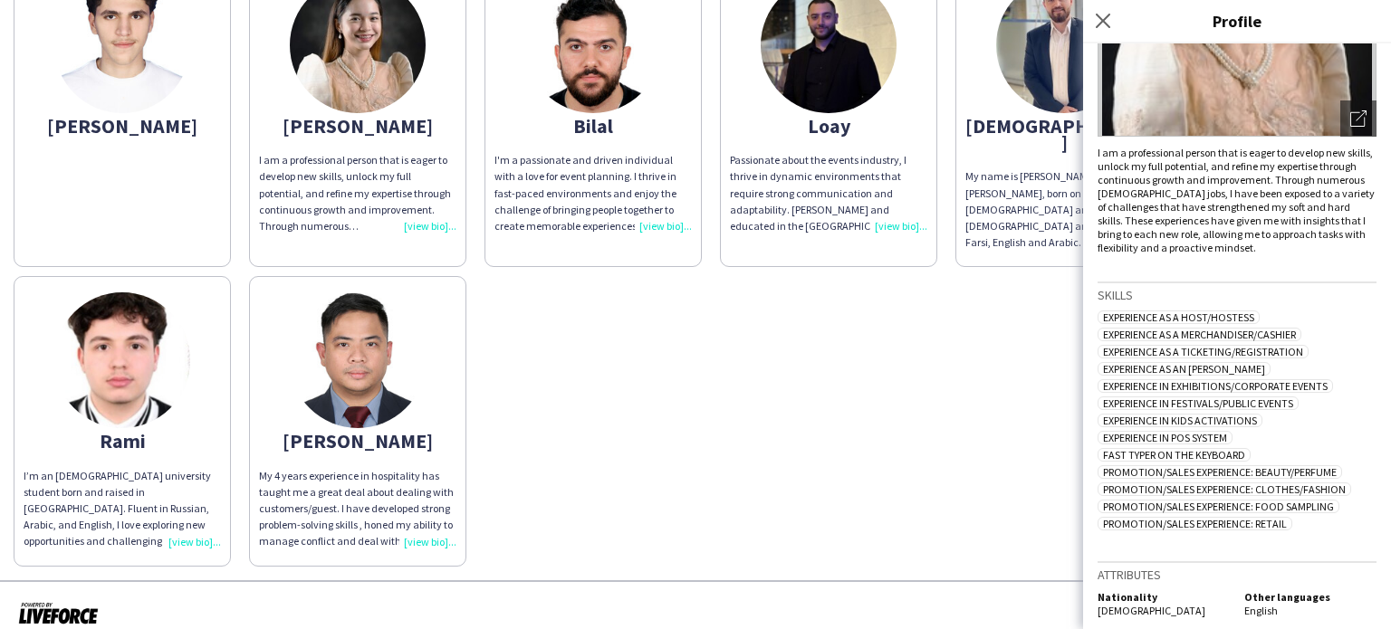
click at [1318, 513] on div "Experience as a Host/Hostess Experience as a Merchandiser/Cashier Experience as…" at bounding box center [1236, 423] width 279 height 224
drag, startPoint x: 1254, startPoint y: 480, endPoint x: 1355, endPoint y: 474, distance: 100.7
click at [1355, 474] on div "Experience as a Host/Hostess Experience as a Merchandiser/Cashier Experience as…" at bounding box center [1236, 423] width 279 height 224
drag, startPoint x: 1136, startPoint y: 601, endPoint x: 1094, endPoint y: 593, distance: 42.4
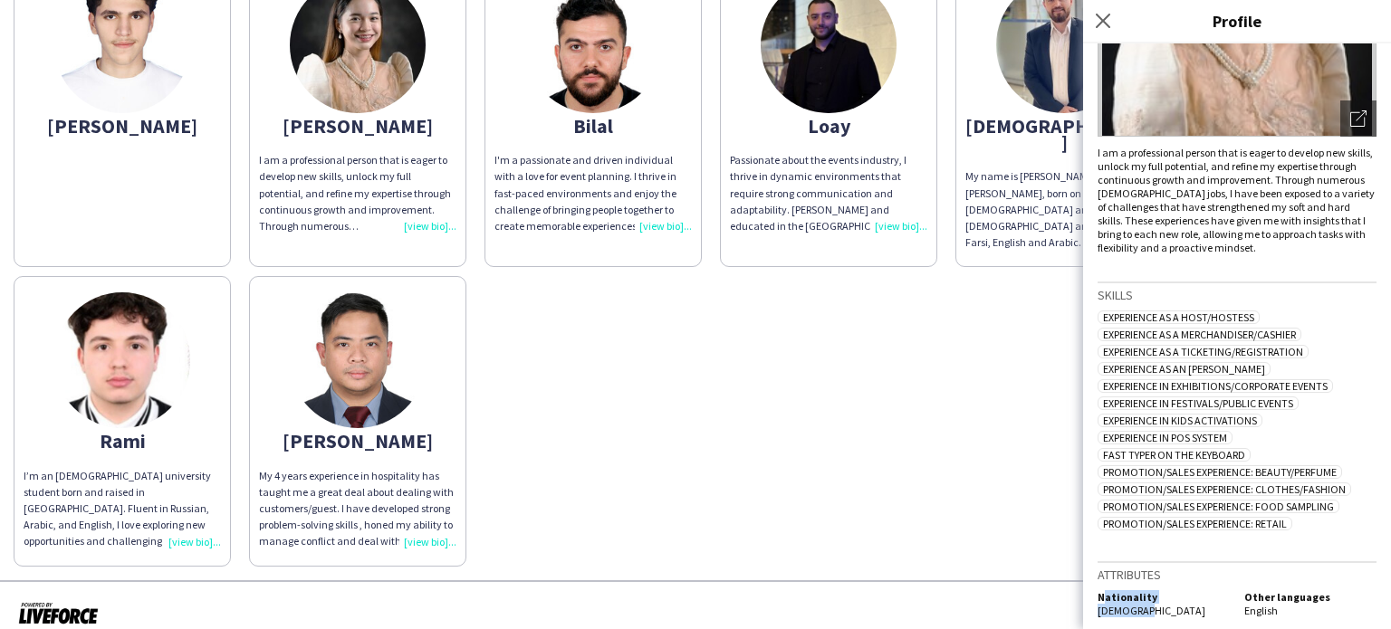
click at [1094, 593] on div "[PERSON_NAME] chevron-left chevron-right Open photos pop-in I am a professional…" at bounding box center [1237, 336] width 308 height 586
drag, startPoint x: 1094, startPoint y: 593, endPoint x: 1141, endPoint y: 604, distance: 48.3
click at [1141, 604] on div "[PERSON_NAME] chevron-left chevron-right Open photos pop-in I am a professional…" at bounding box center [1237, 336] width 308 height 586
click at [358, 387] on img at bounding box center [358, 360] width 136 height 136
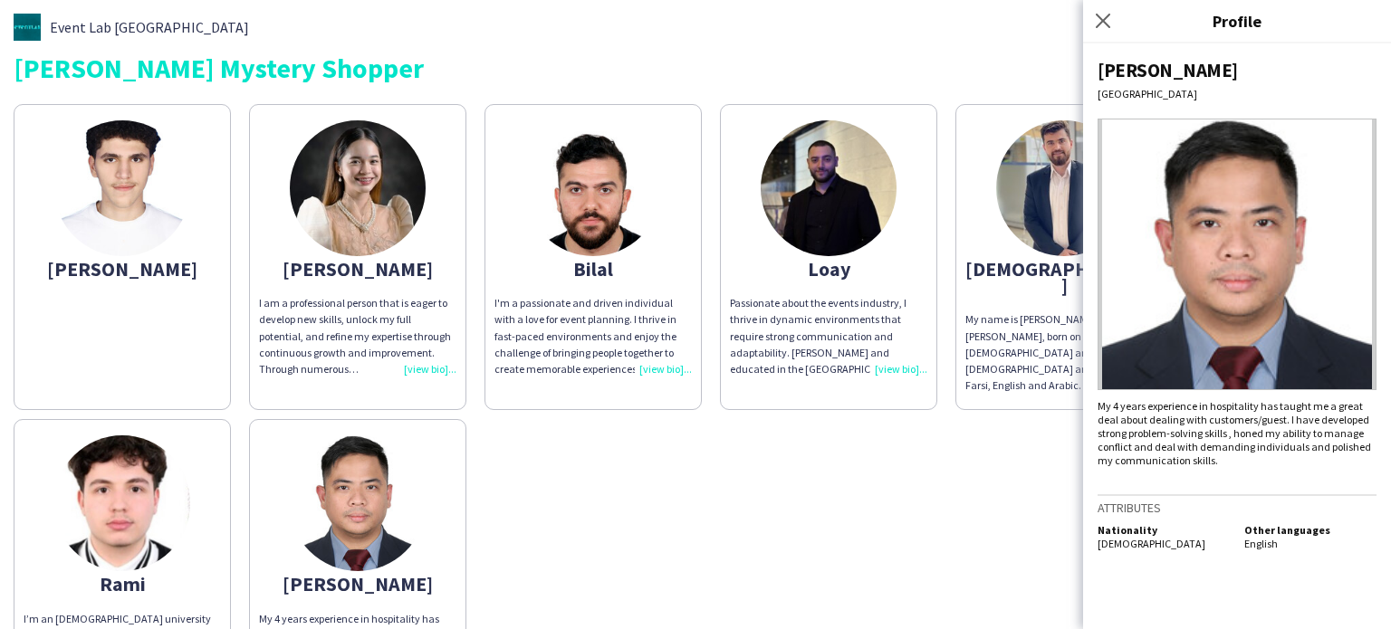
scroll to position [143, 0]
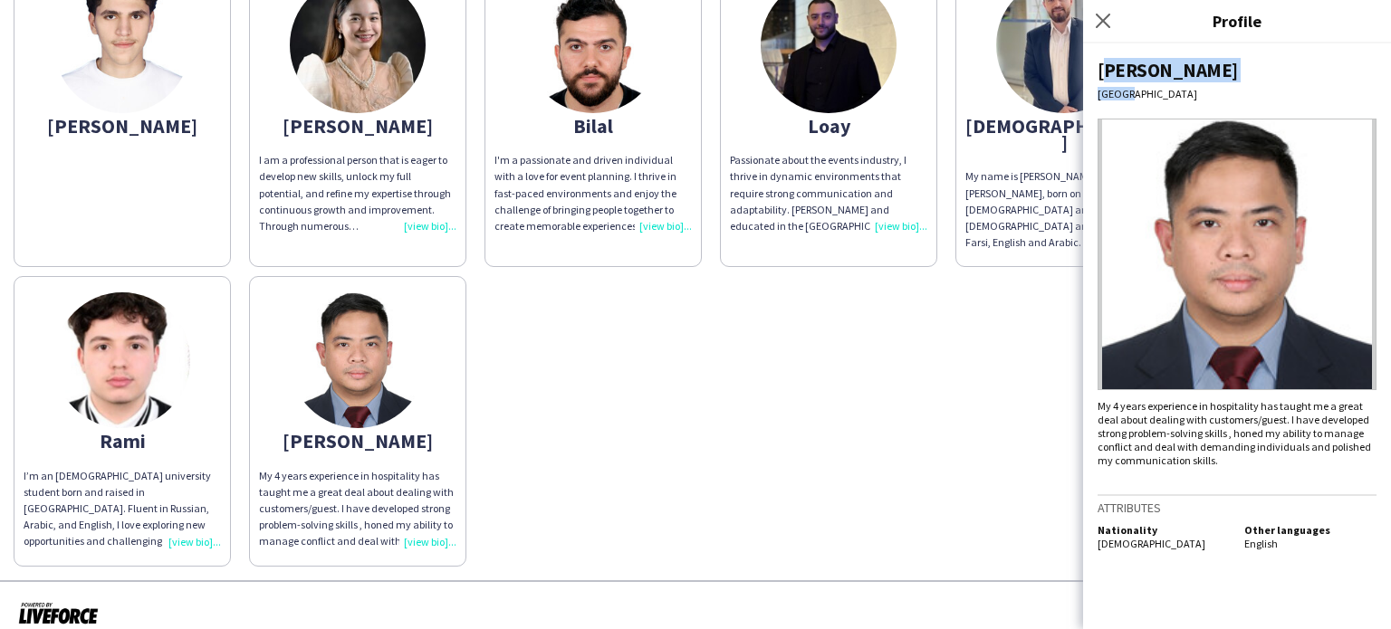
drag, startPoint x: 1129, startPoint y: 93, endPoint x: 1092, endPoint y: 61, distance: 49.4
click at [1092, 61] on div "[PERSON_NAME] Dubai My 4 years experience in hospitality has taught me a great …" at bounding box center [1237, 336] width 308 height 586
drag, startPoint x: 1092, startPoint y: 61, endPoint x: 1159, endPoint y: 101, distance: 78.4
click at [1159, 101] on div "[PERSON_NAME] Dubai My 4 years experience in hospitality has taught me a great …" at bounding box center [1237, 336] width 308 height 586
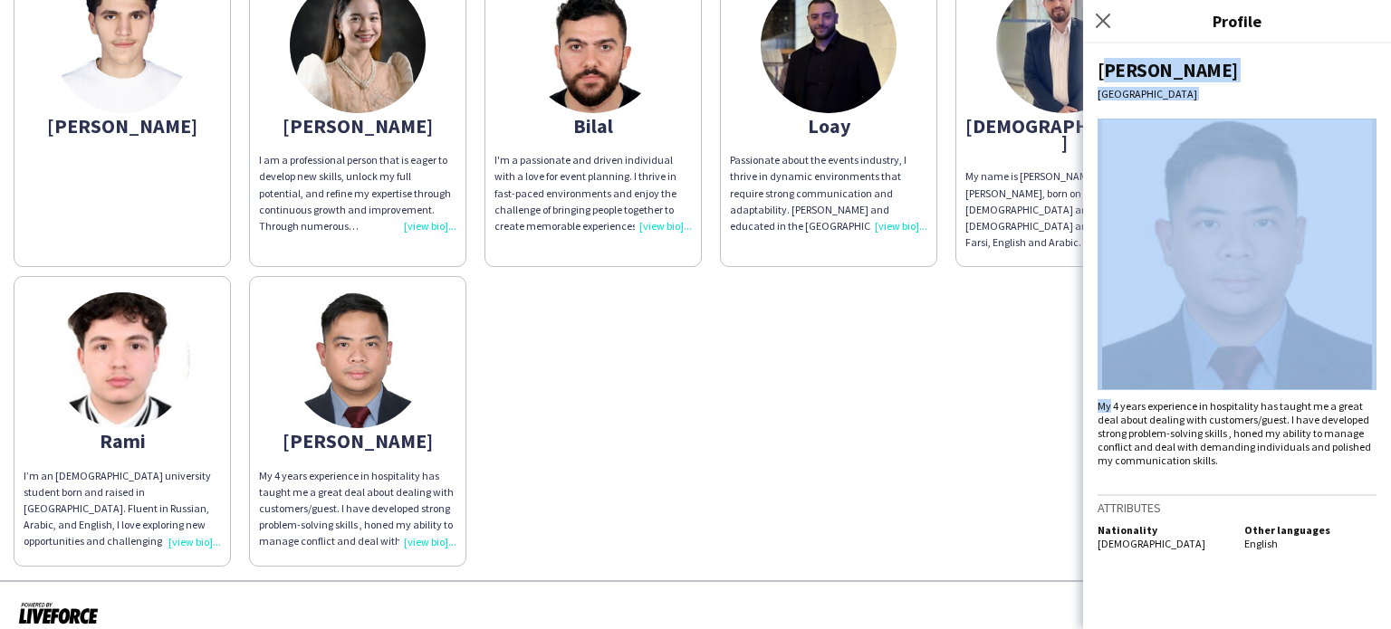
click at [1159, 101] on div "[PERSON_NAME] Dubai My 4 years experience in hospitality has taught me a great …" at bounding box center [1237, 336] width 308 height 586
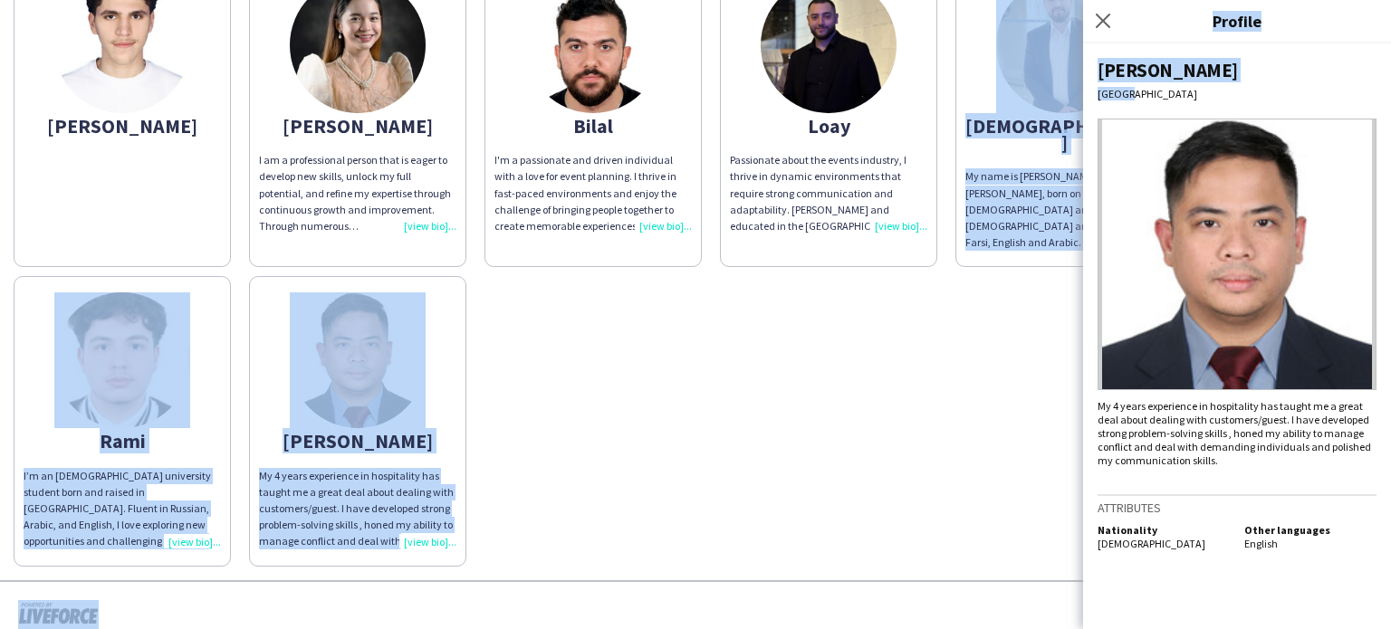
drag, startPoint x: 1126, startPoint y: 87, endPoint x: 1079, endPoint y: 48, distance: 61.1
click at [1079, 48] on body "Event Lab UAE [PERSON_NAME] Mystery Shopper [PERSON_NAME] I am a professional p…" at bounding box center [695, 314] width 1391 height 629
click at [1136, 54] on div "[PERSON_NAME] Dubai My 4 years experience in hospitality has taught me a great …" at bounding box center [1237, 336] width 308 height 586
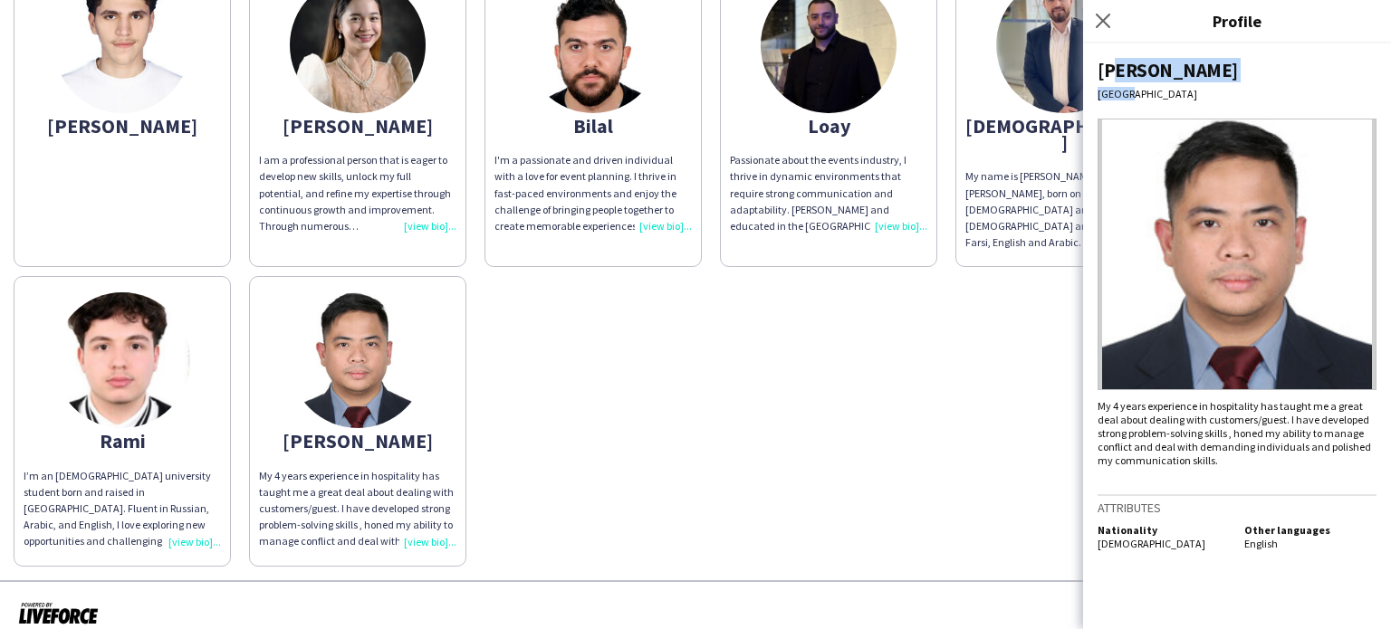
drag, startPoint x: 1140, startPoint y: 91, endPoint x: 1105, endPoint y: 61, distance: 46.3
click at [1105, 61] on div "[PERSON_NAME] Dubai My 4 years experience in hospitality has taught me a great …" at bounding box center [1237, 336] width 308 height 586
click at [1145, 87] on div "[GEOGRAPHIC_DATA]" at bounding box center [1236, 94] width 279 height 14
drag, startPoint x: 1117, startPoint y: 92, endPoint x: 1105, endPoint y: 68, distance: 27.5
click at [1105, 68] on div "[PERSON_NAME] Dubai My 4 years experience in hospitality has taught me a great …" at bounding box center [1237, 336] width 308 height 586
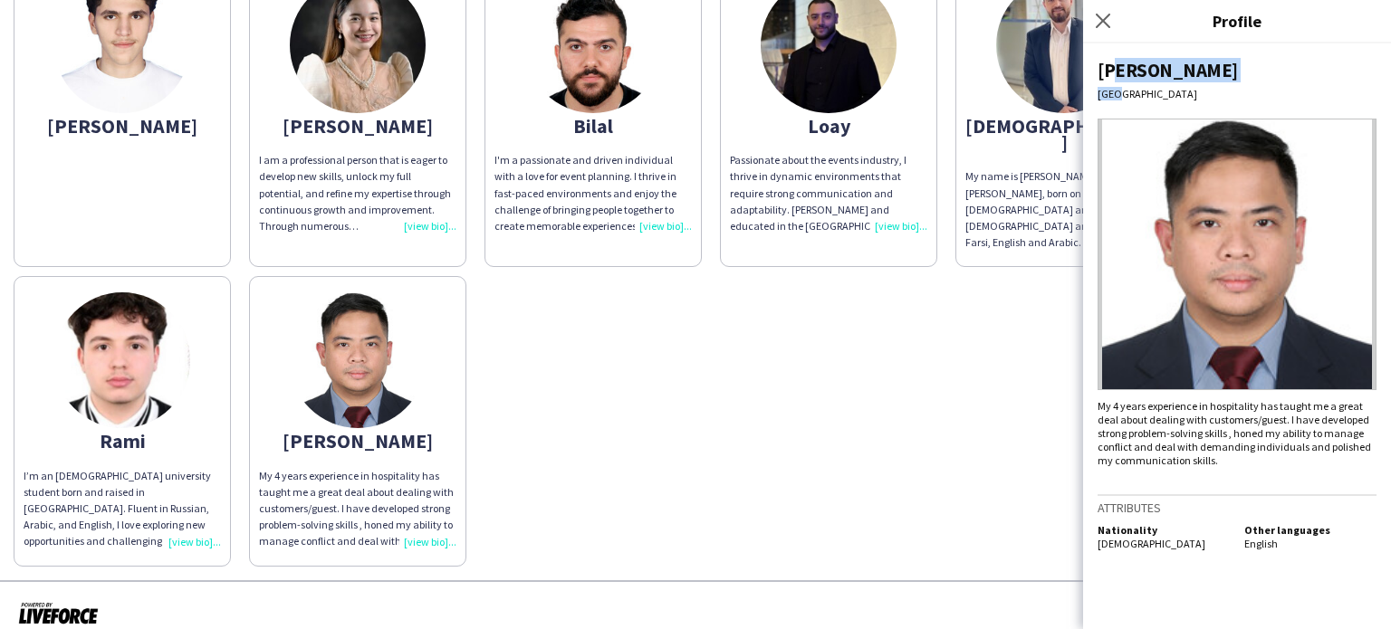
click at [1105, 68] on div "[PERSON_NAME]" at bounding box center [1236, 70] width 279 height 24
drag, startPoint x: 1127, startPoint y: 93, endPoint x: 1095, endPoint y: 58, distance: 48.1
click at [1095, 58] on div "[PERSON_NAME] Dubai My 4 years experience in hospitality has taught me a great …" at bounding box center [1237, 336] width 308 height 586
click at [821, 86] on img at bounding box center [829, 45] width 136 height 136
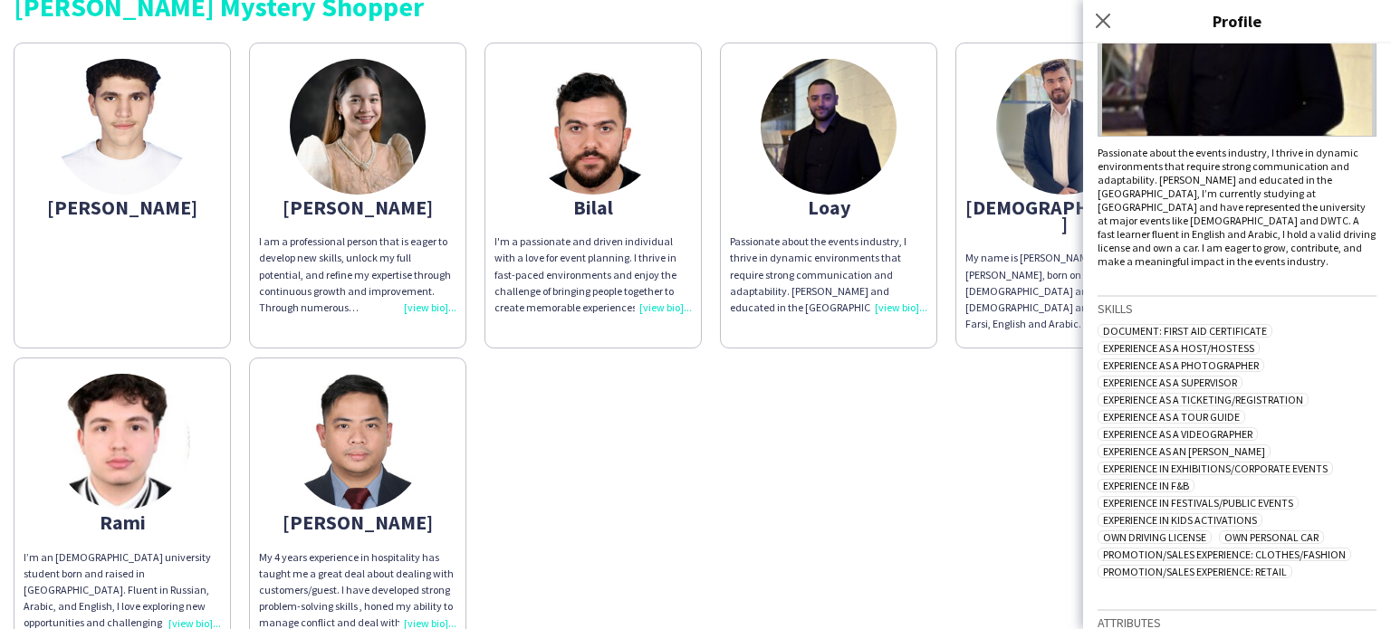
scroll to position [288, 0]
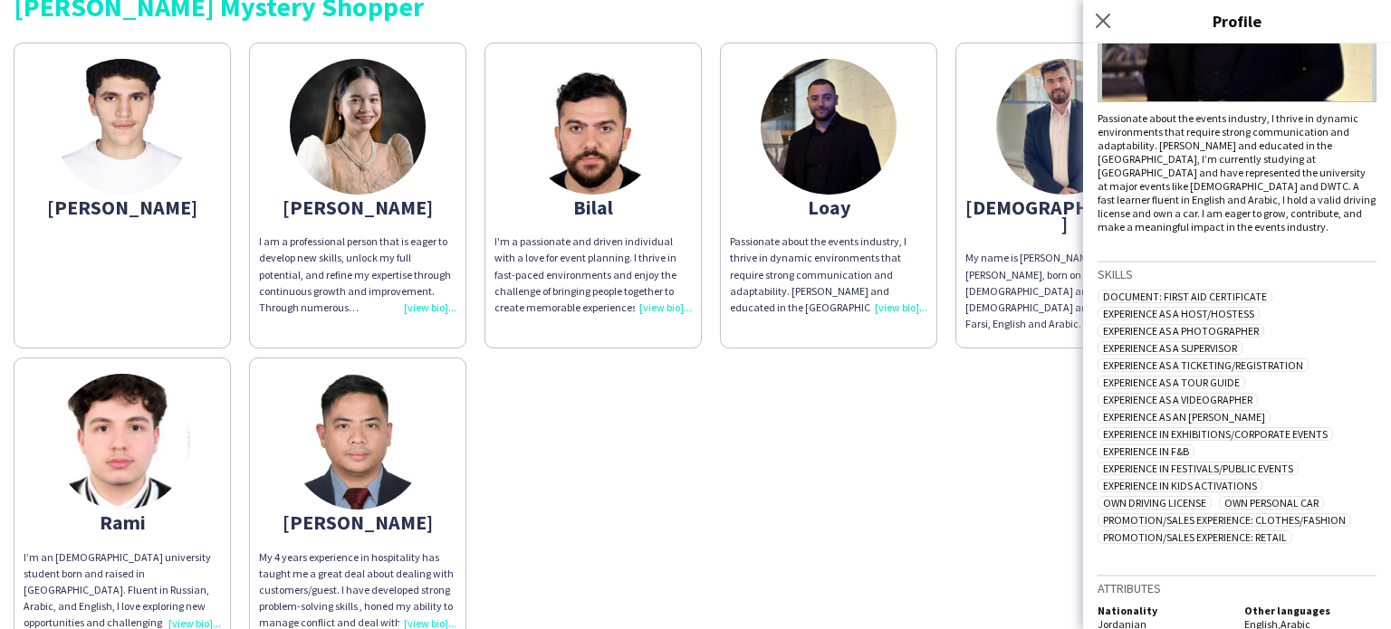
drag, startPoint x: 1248, startPoint y: 481, endPoint x: 1318, endPoint y: 481, distance: 69.7
click at [1318, 496] on span "Own Personal Car" at bounding box center [1271, 503] width 105 height 14
click at [1197, 360] on span "Experience as a Ticketing/Registration" at bounding box center [1202, 367] width 211 height 14
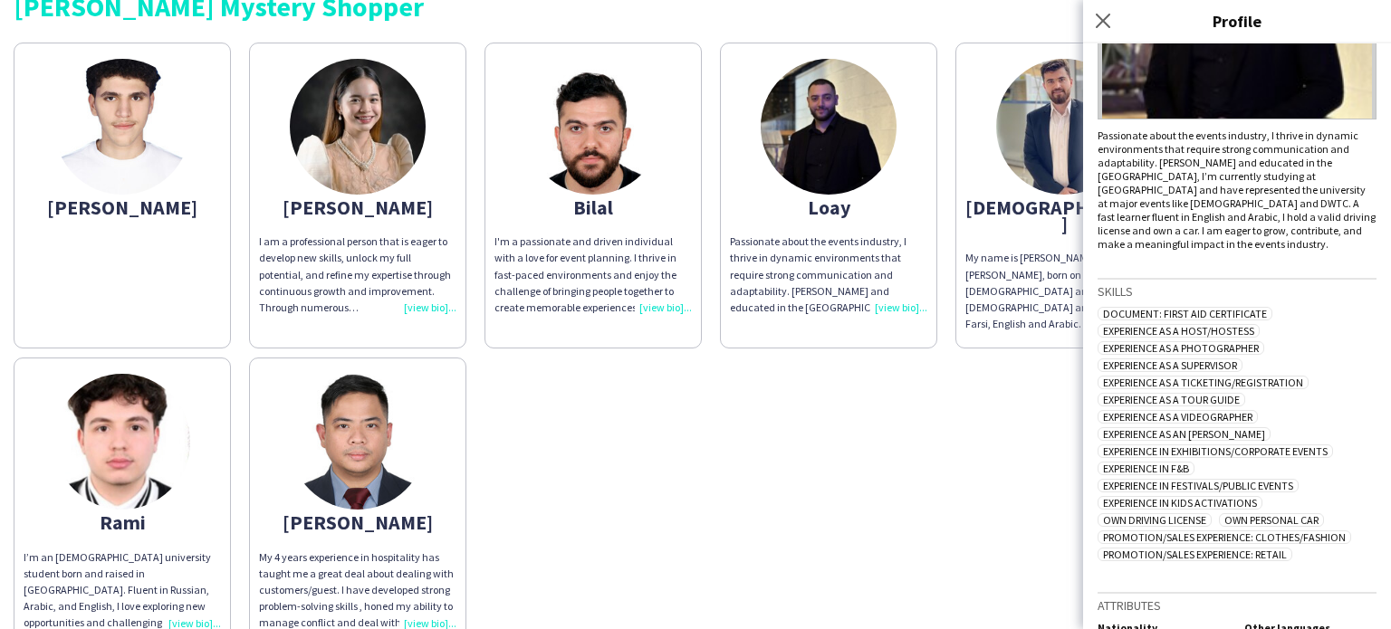
scroll to position [288, 0]
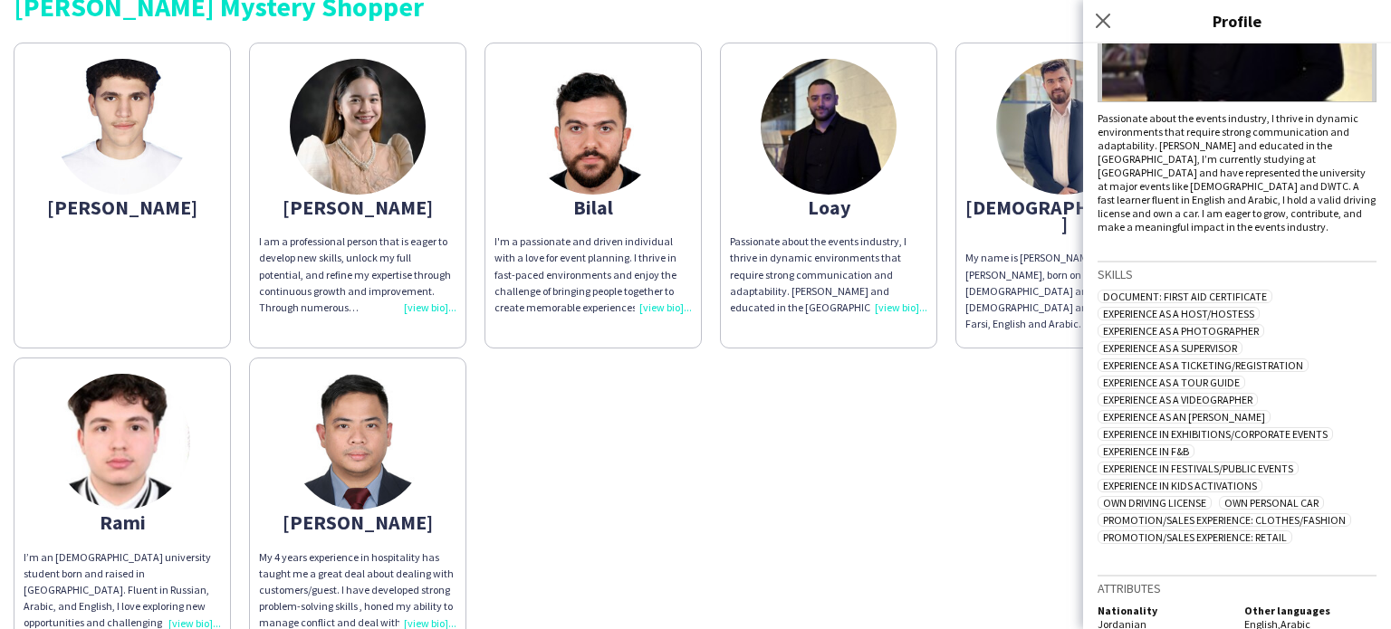
click at [846, 198] on div "[PERSON_NAME] I am a professional person that is eager to develop new skills, u…" at bounding box center [696, 341] width 1364 height 615
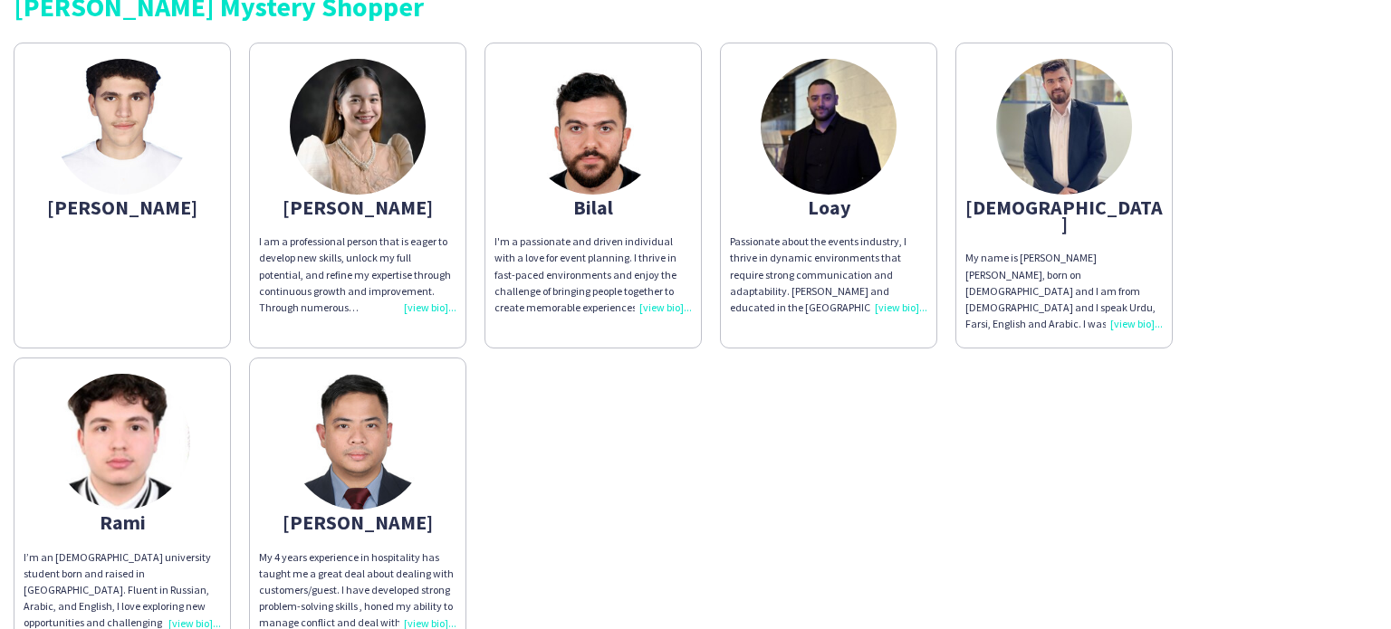
click at [692, 445] on div "[PERSON_NAME] I am a professional person that is eager to develop new skills, u…" at bounding box center [696, 341] width 1364 height 615
click at [800, 100] on img at bounding box center [829, 127] width 136 height 136
